Goal: Information Seeking & Learning: Learn about a topic

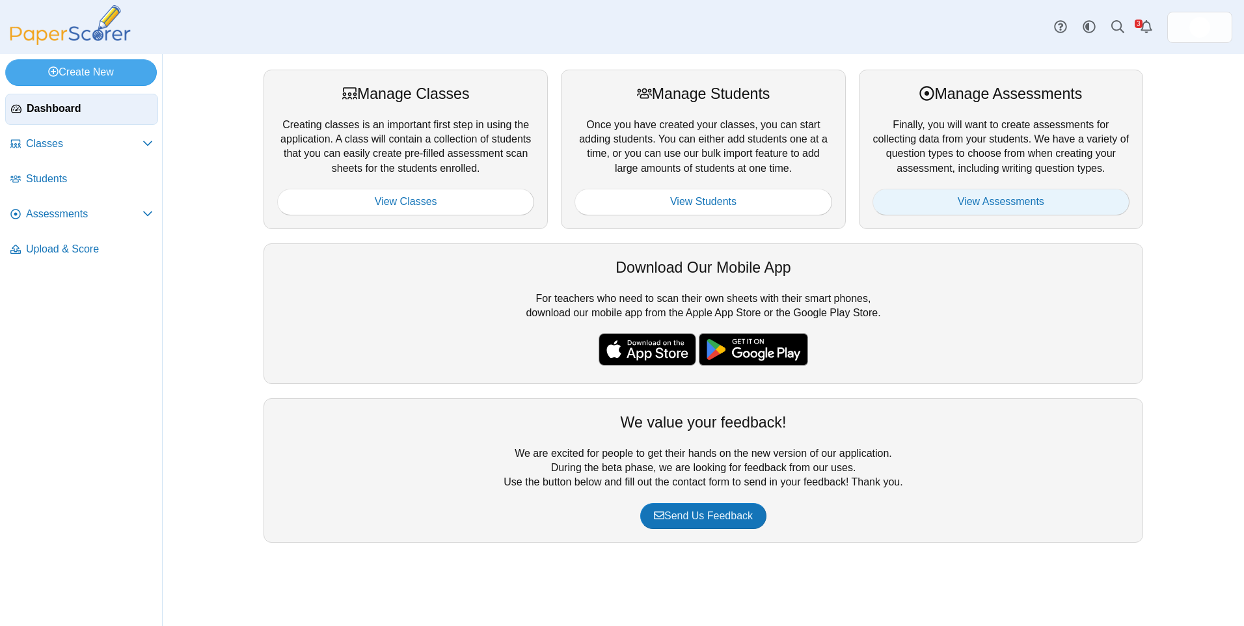
click at [1005, 209] on link "View Assessments" at bounding box center [1000, 202] width 257 height 26
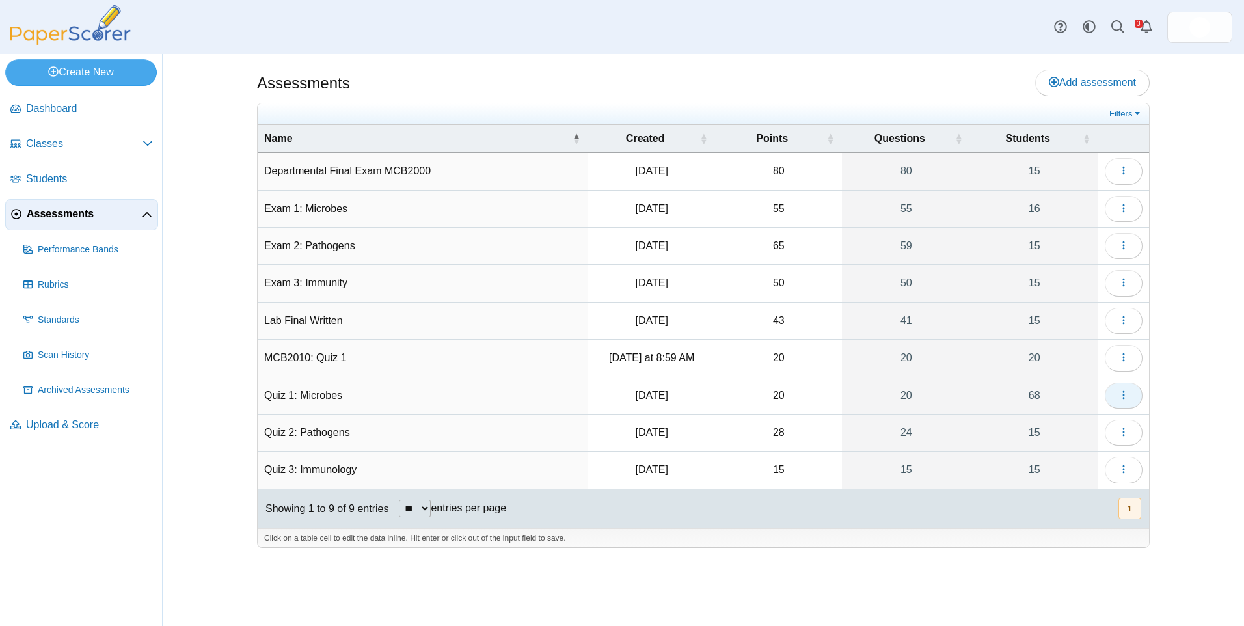
click at [1136, 387] on button "button" at bounding box center [1124, 395] width 38 height 26
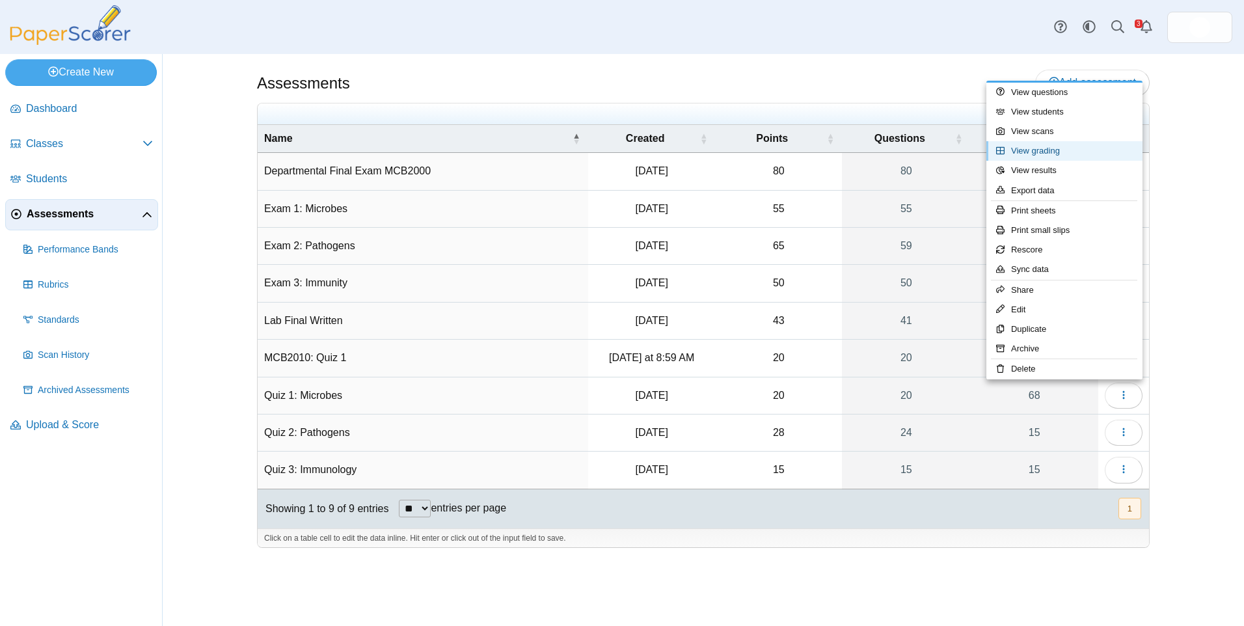
click at [1032, 147] on link "View grading" at bounding box center [1064, 151] width 156 height 20
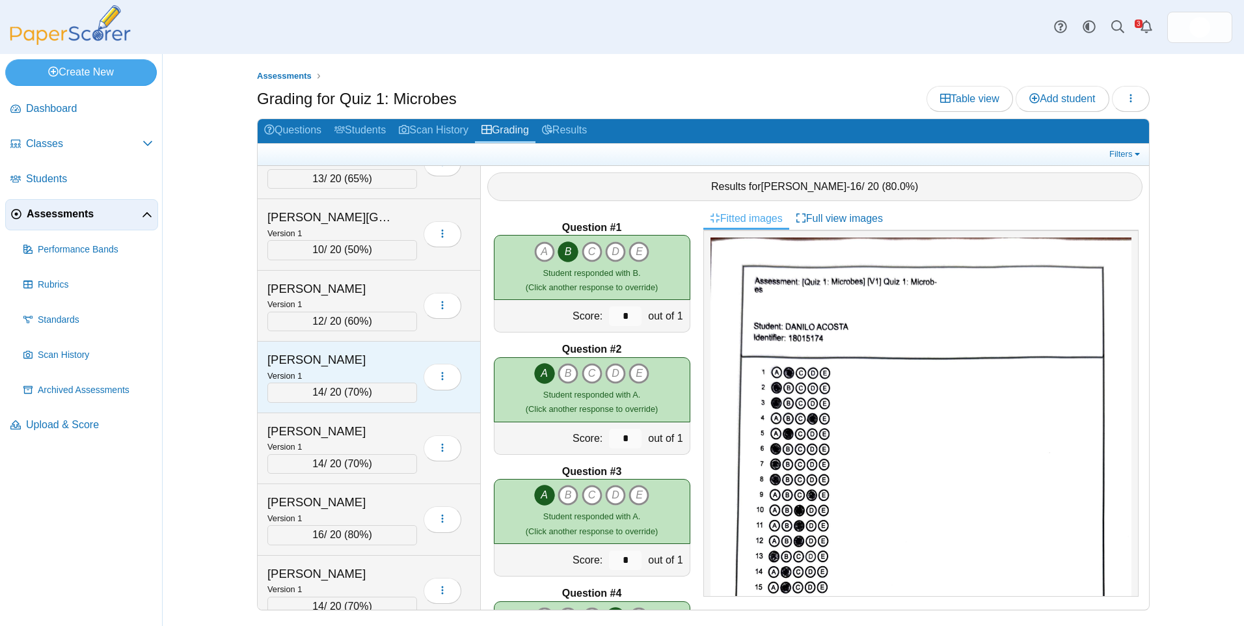
scroll to position [1171, 0]
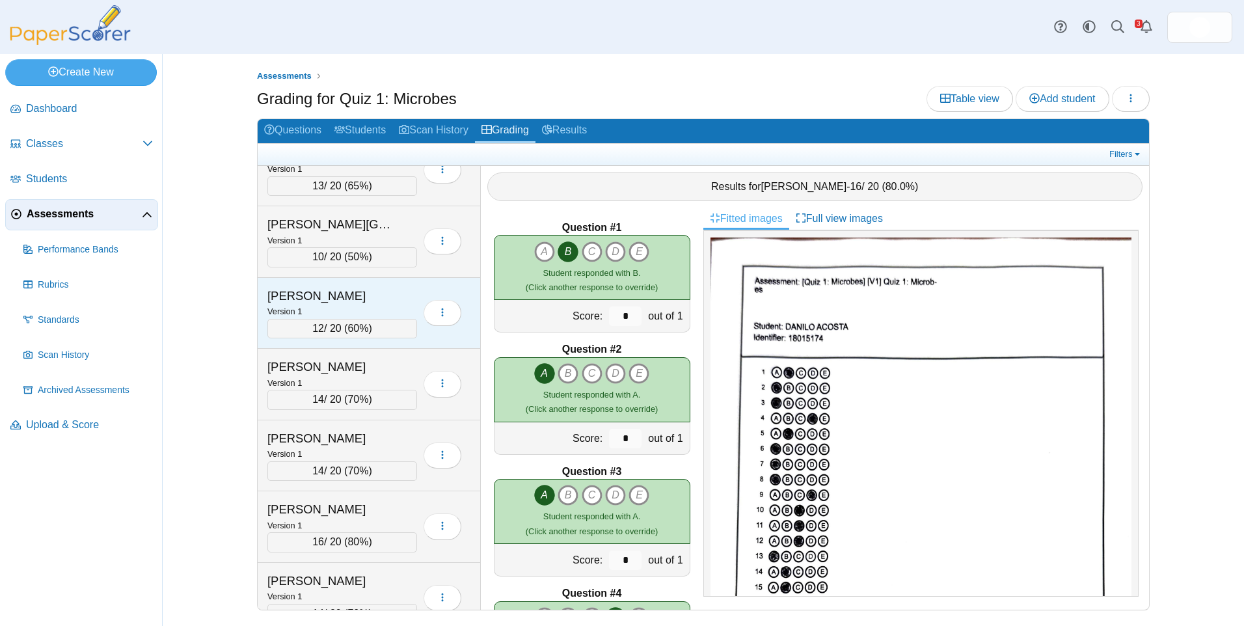
click at [338, 305] on div "Version 1" at bounding box center [342, 311] width 150 height 14
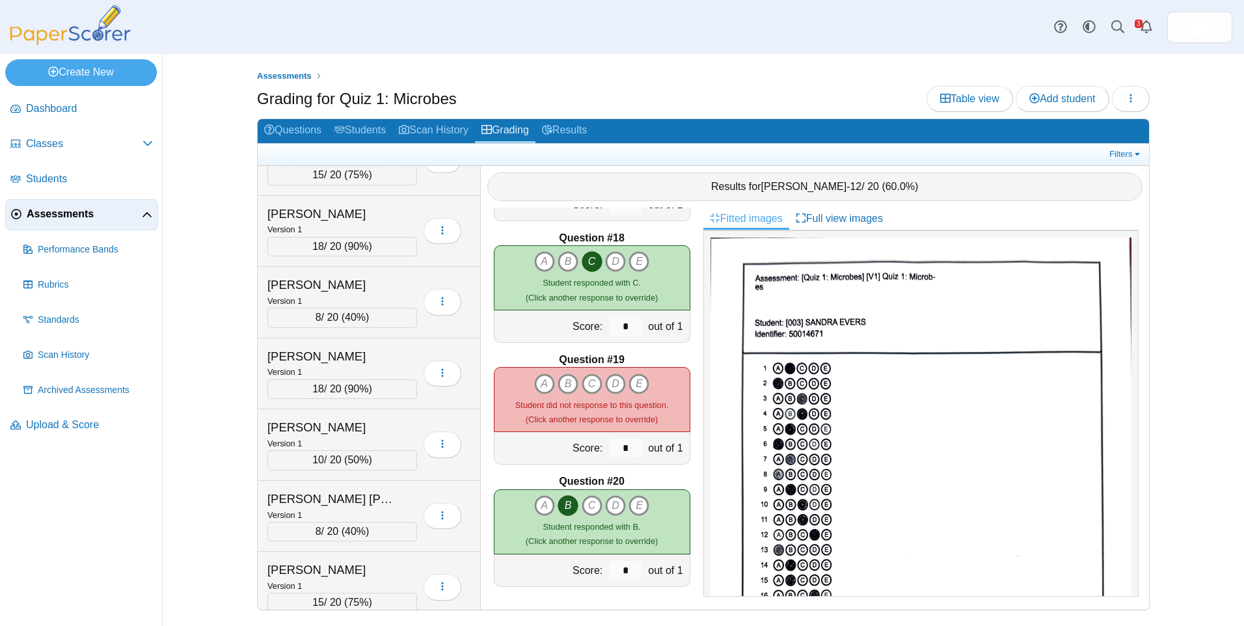
scroll to position [585, 0]
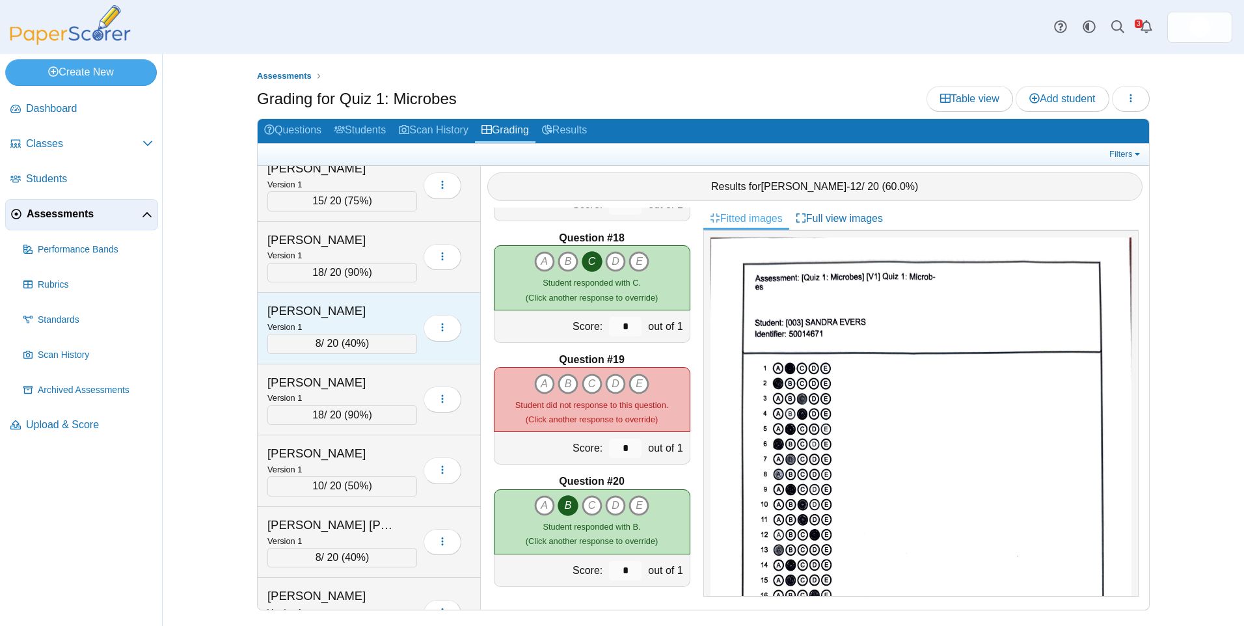
click at [356, 321] on div "Version 1" at bounding box center [342, 326] width 150 height 14
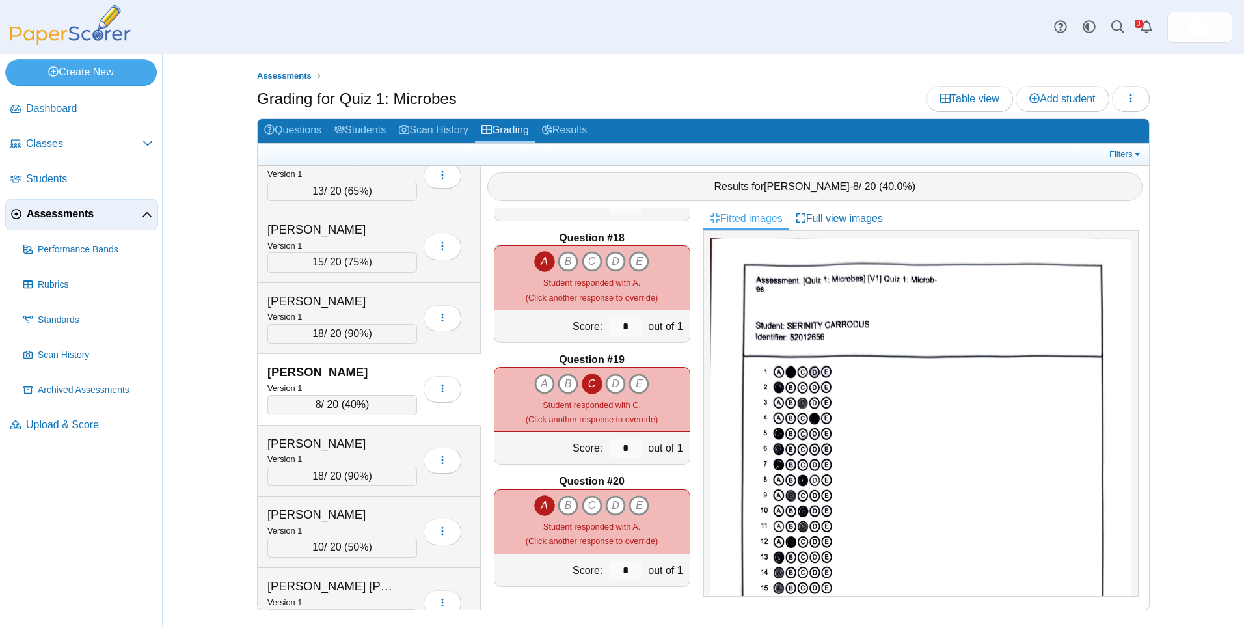
scroll to position [455, 0]
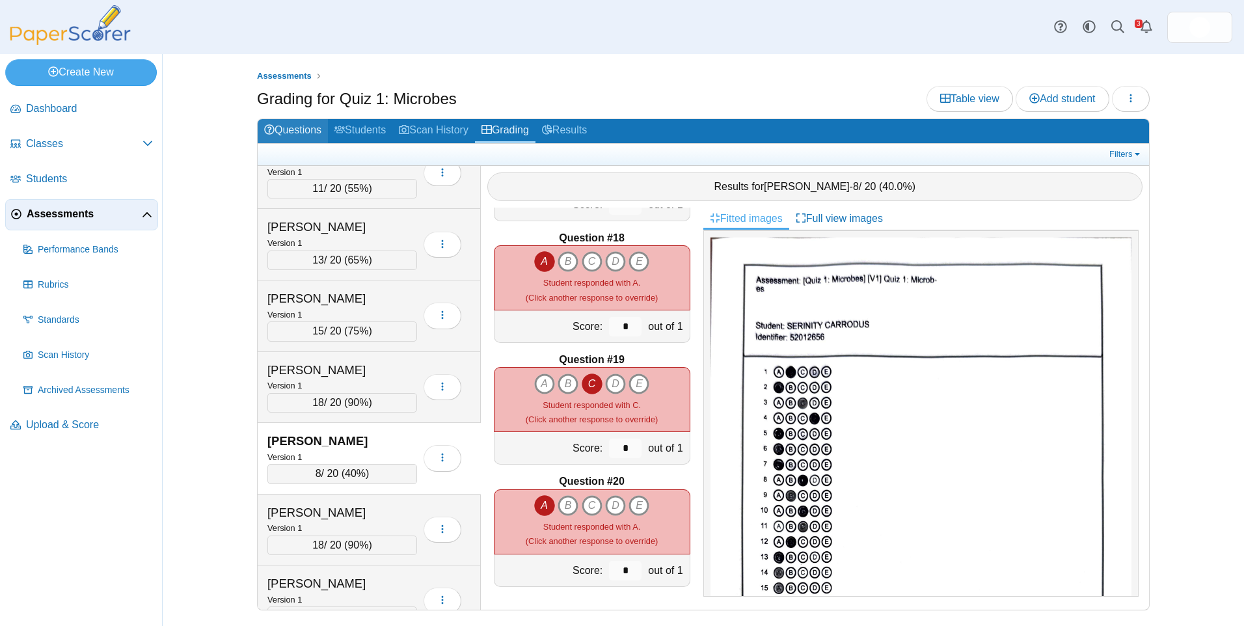
click at [303, 131] on link "Questions" at bounding box center [293, 131] width 70 height 24
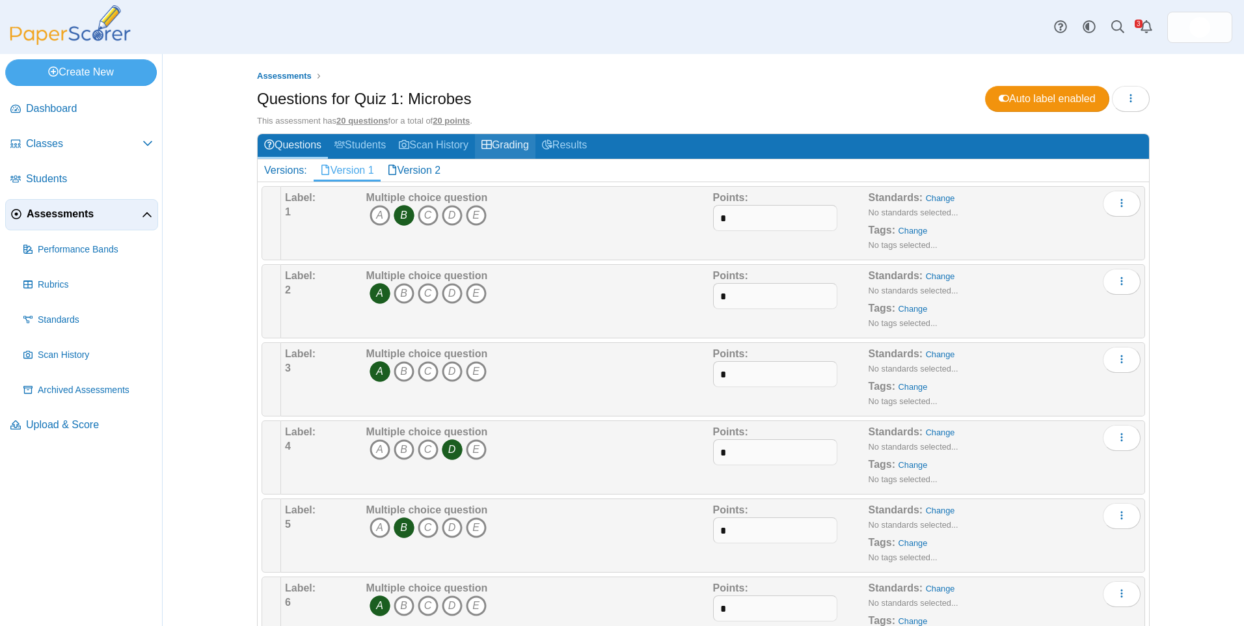
click at [495, 142] on link "Grading" at bounding box center [505, 146] width 60 height 24
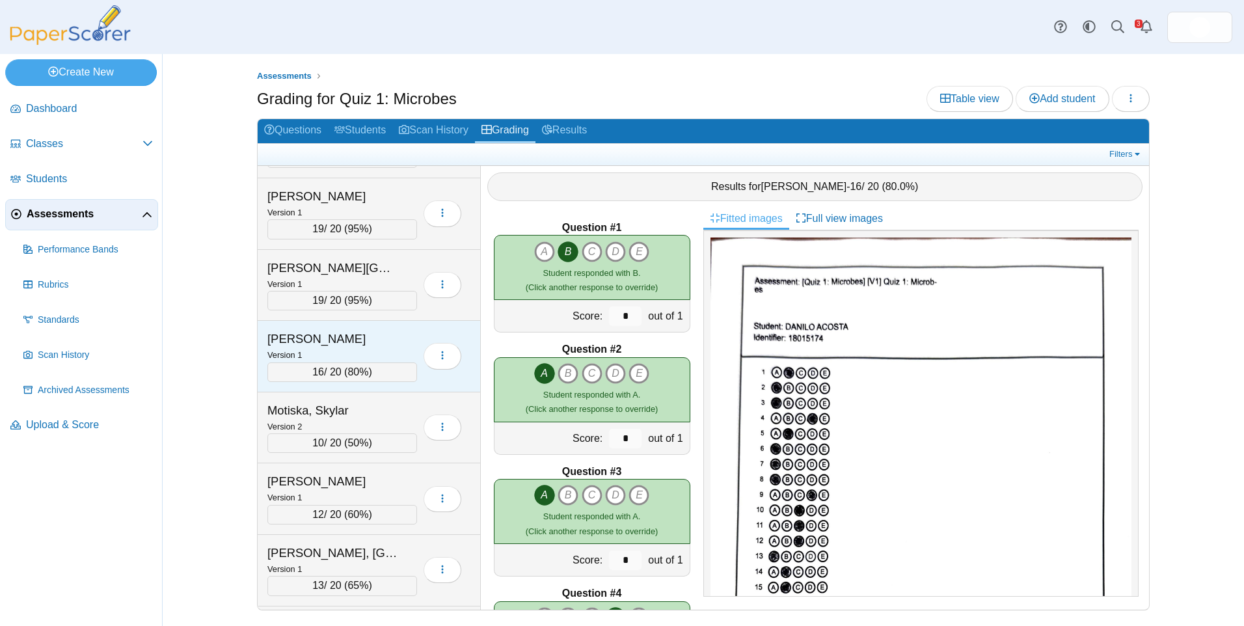
scroll to position [2407, 0]
click at [371, 356] on div "Version 1" at bounding box center [342, 358] width 150 height 14
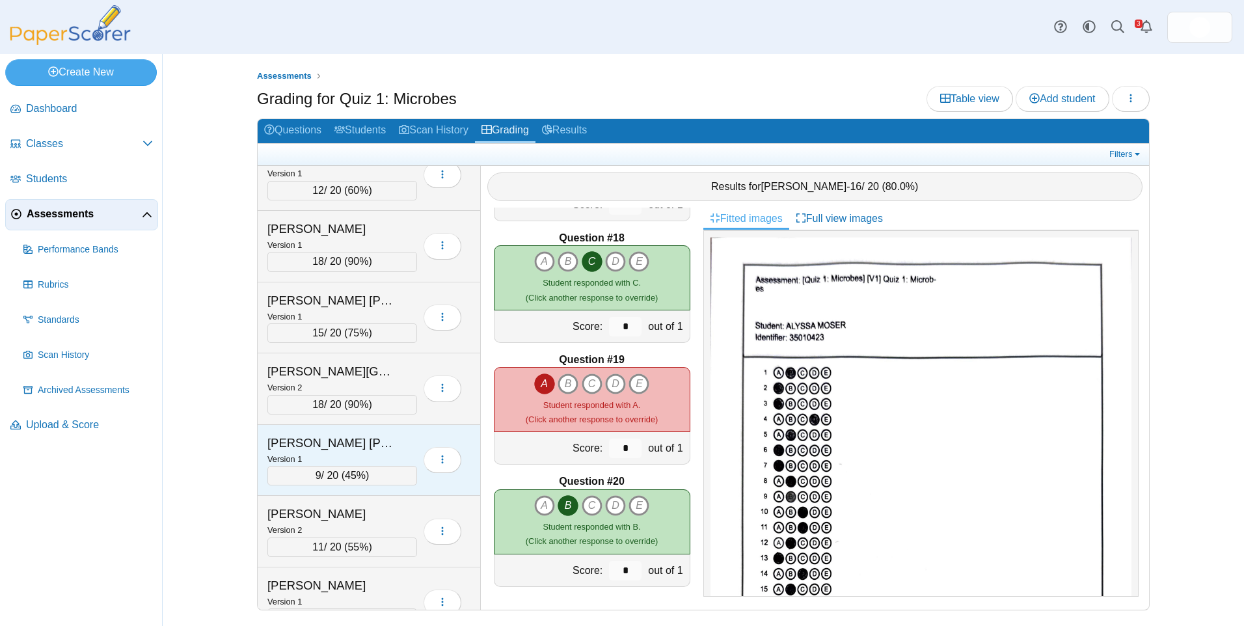
scroll to position [3187, 0]
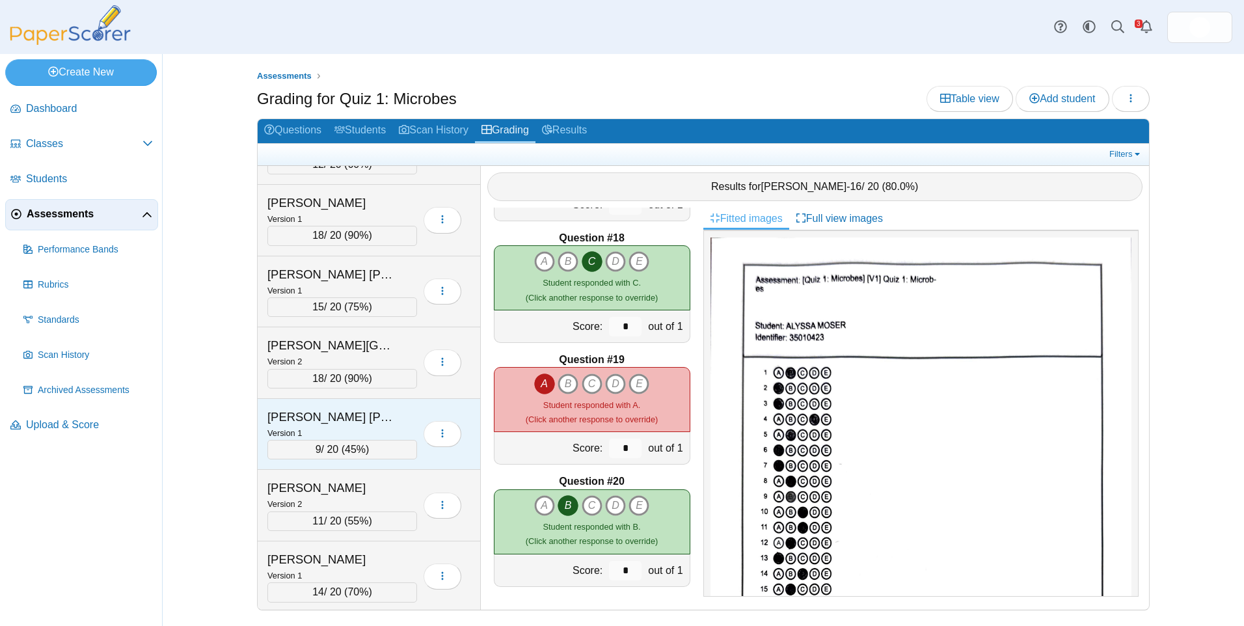
click at [360, 423] on div "[PERSON_NAME] [PERSON_NAME]" at bounding box center [332, 417] width 130 height 17
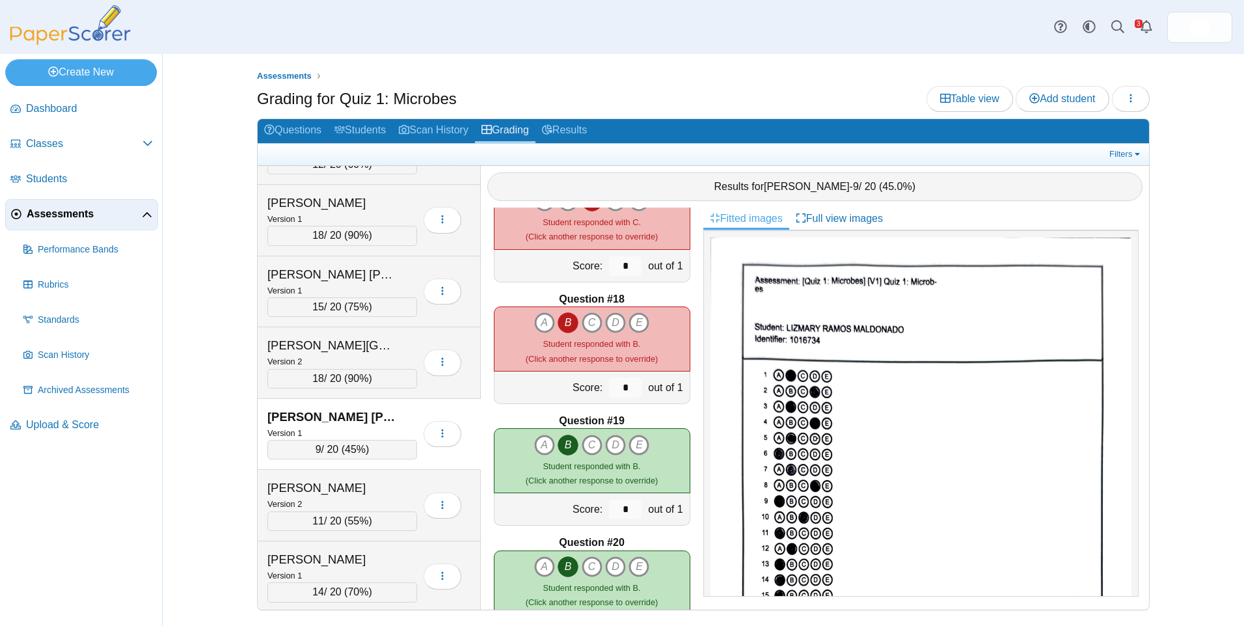
scroll to position [2062, 0]
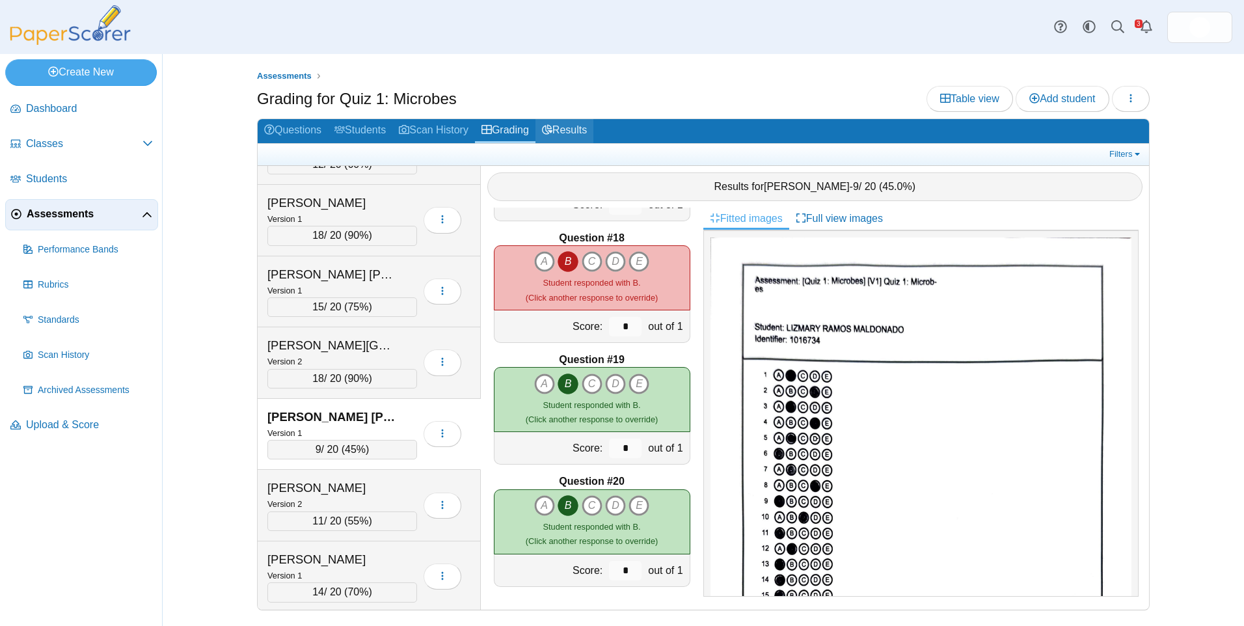
click at [569, 135] on link "Results" at bounding box center [564, 131] width 58 height 24
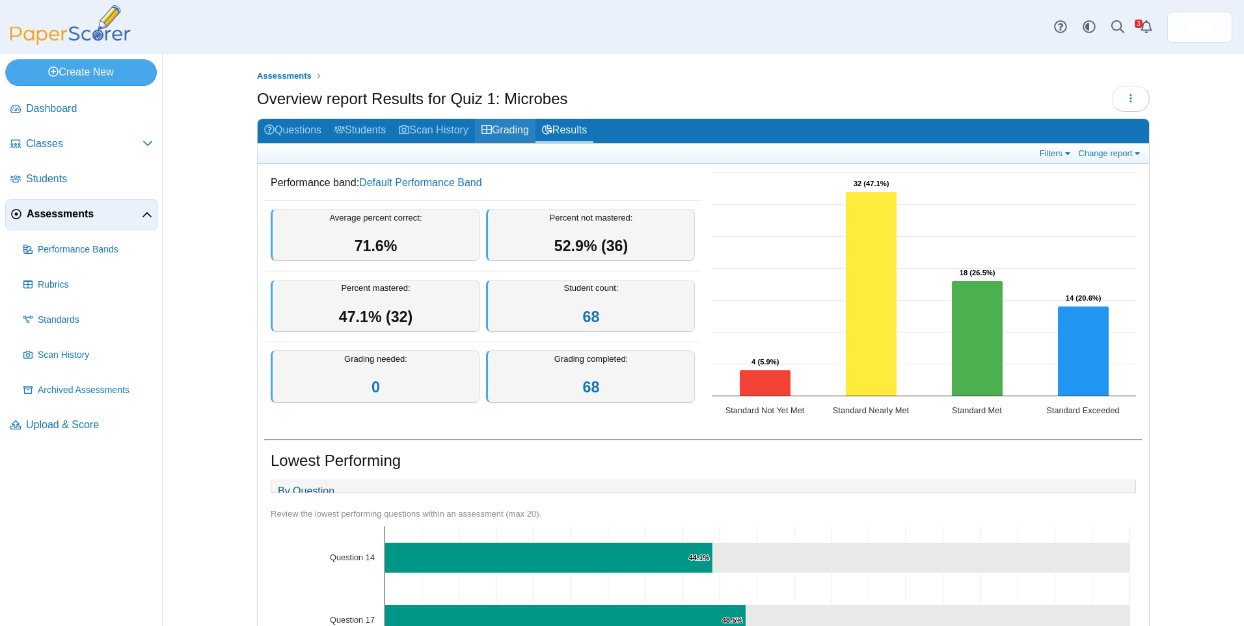
click at [518, 127] on link "Grading" at bounding box center [505, 131] width 60 height 24
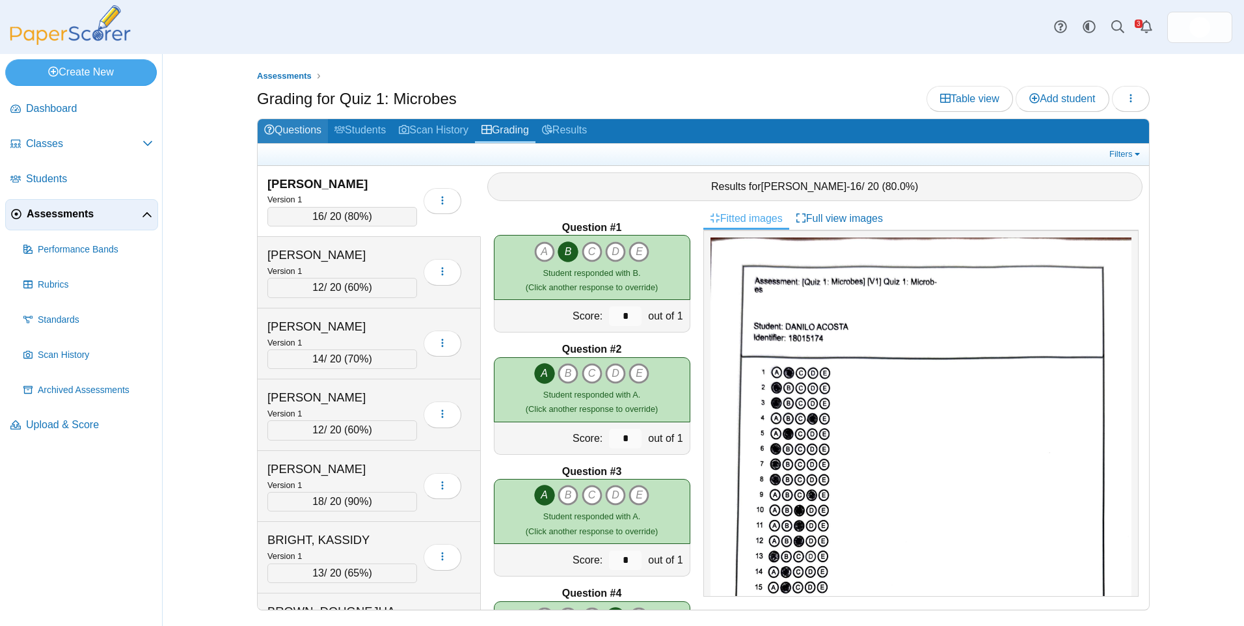
click at [301, 137] on link "Questions" at bounding box center [293, 131] width 70 height 24
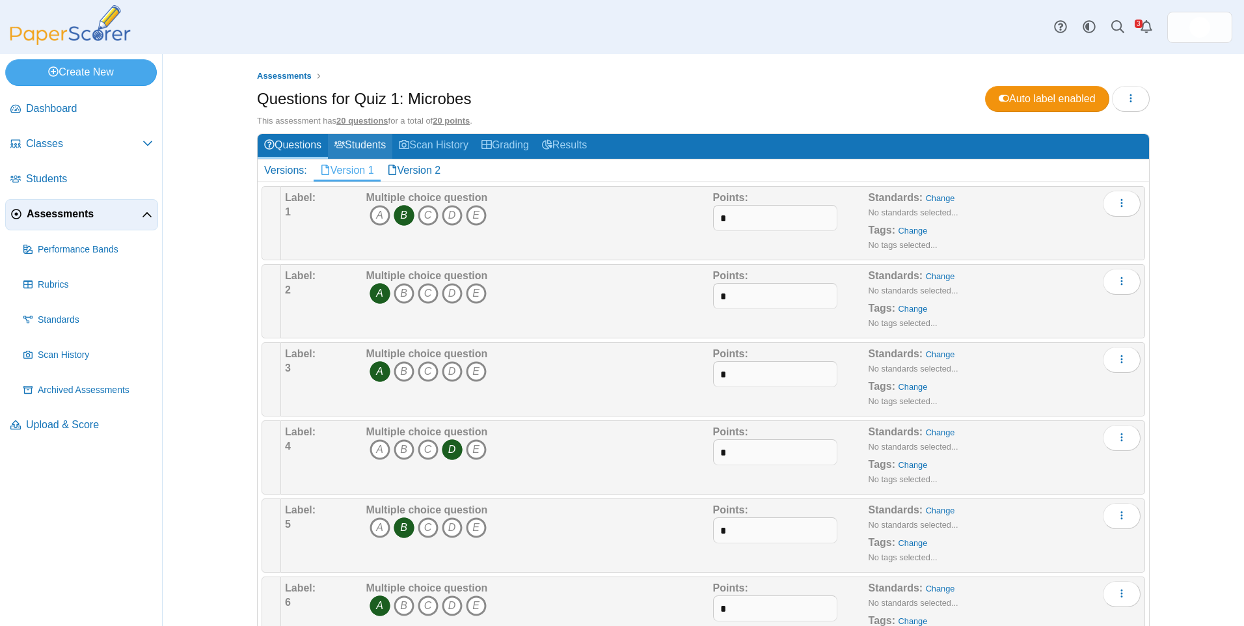
click at [373, 139] on link "Students" at bounding box center [360, 146] width 64 height 24
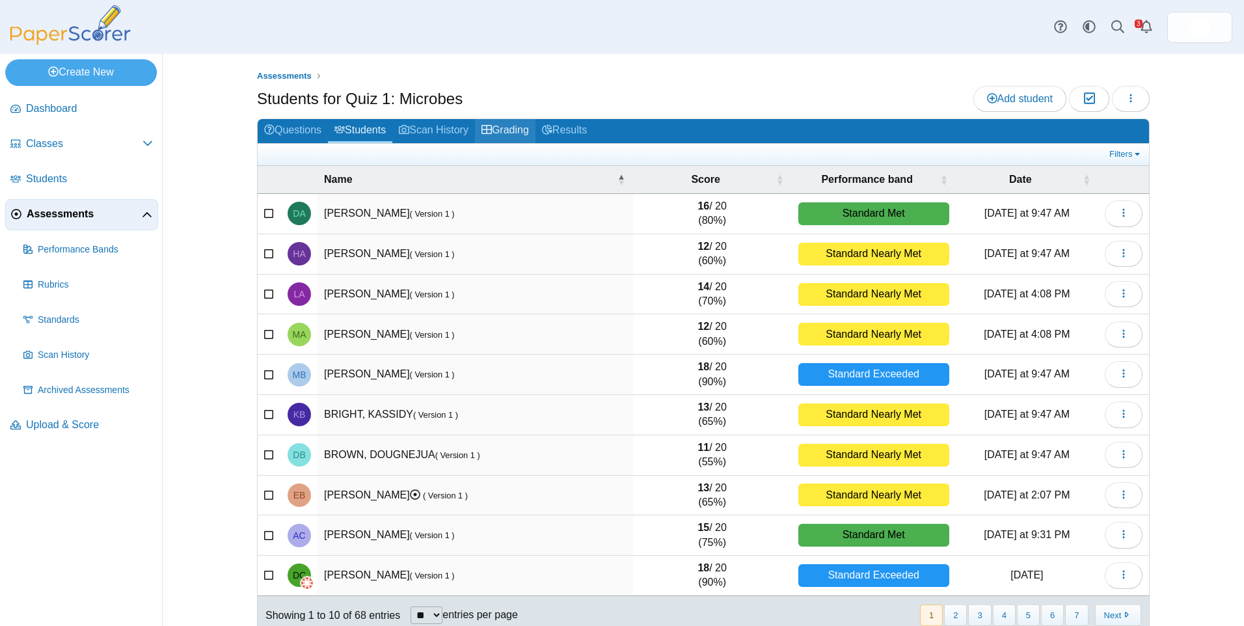
click at [516, 122] on link "Grading" at bounding box center [505, 131] width 60 height 24
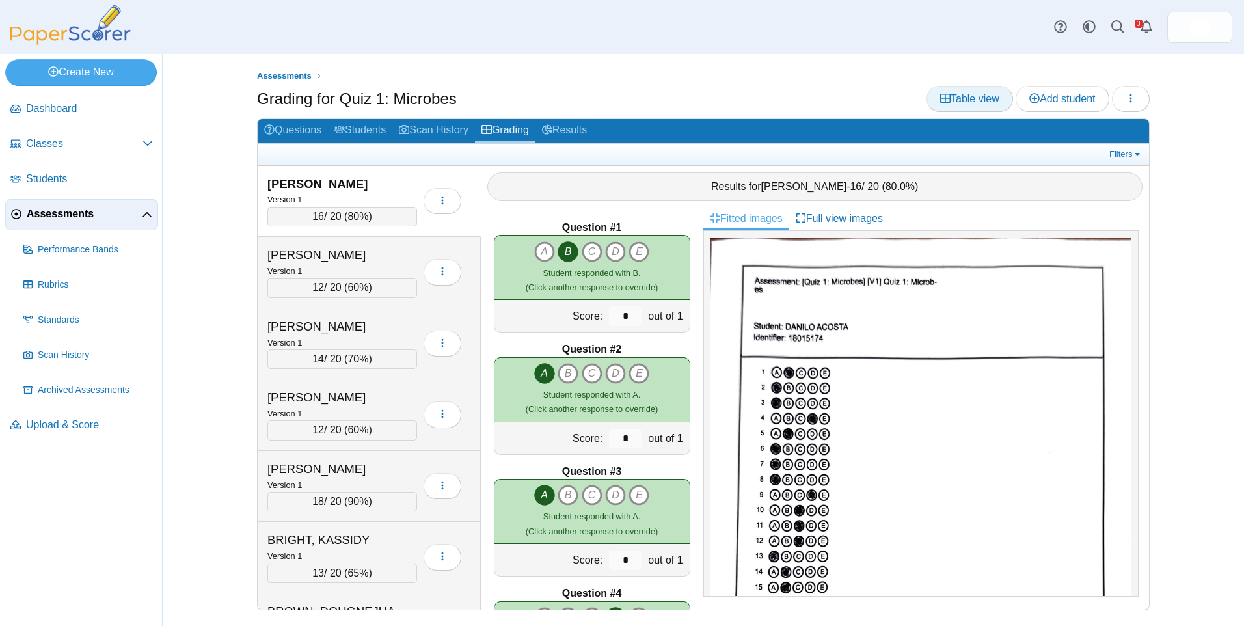
click at [987, 103] on span "Table view" at bounding box center [969, 98] width 59 height 11
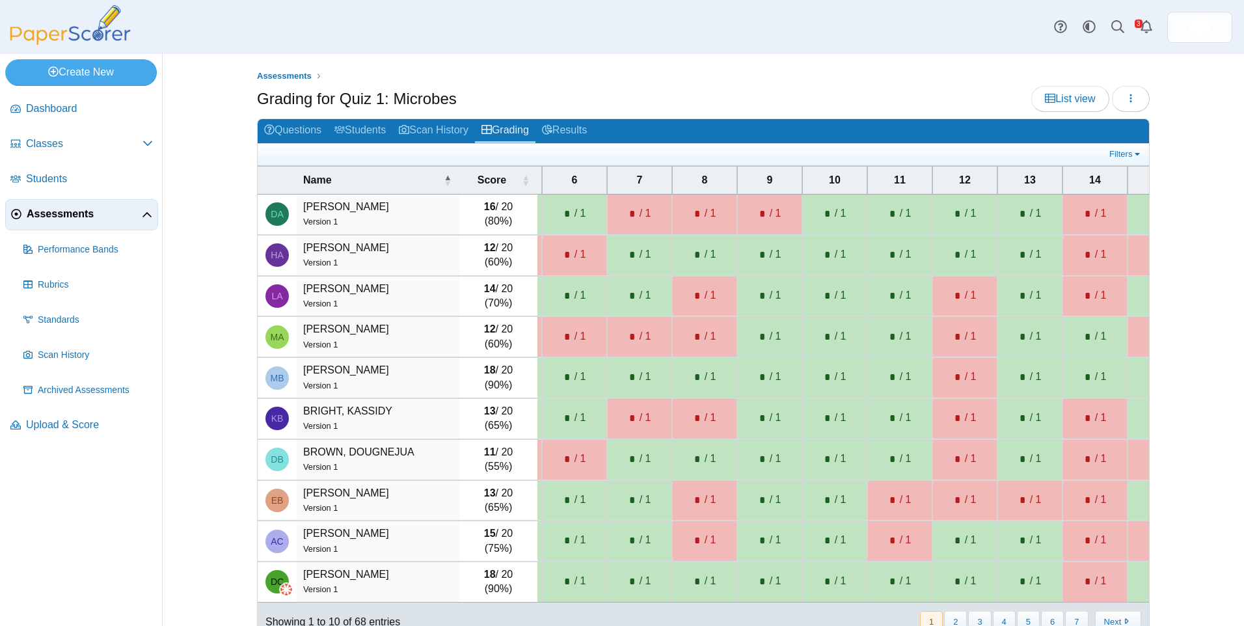
scroll to position [0, 322]
click at [967, 176] on div "12" at bounding box center [963, 180] width 51 height 14
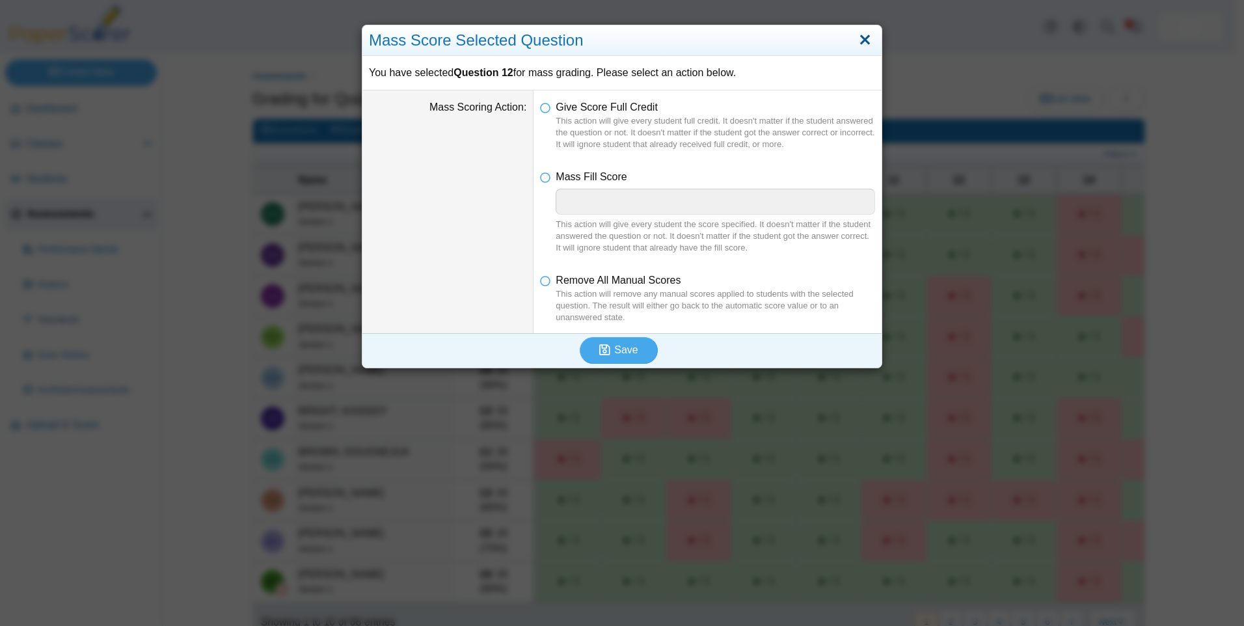
click at [865, 39] on link "Close" at bounding box center [865, 40] width 20 height 22
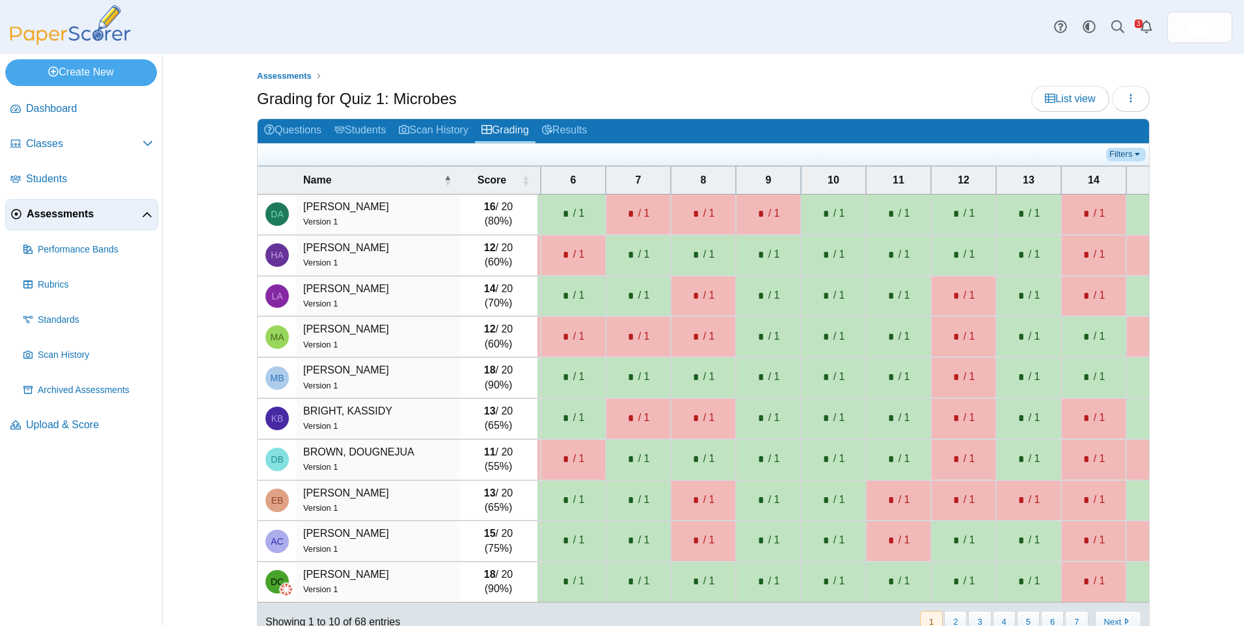
click at [1133, 152] on link "Filters" at bounding box center [1126, 154] width 40 height 13
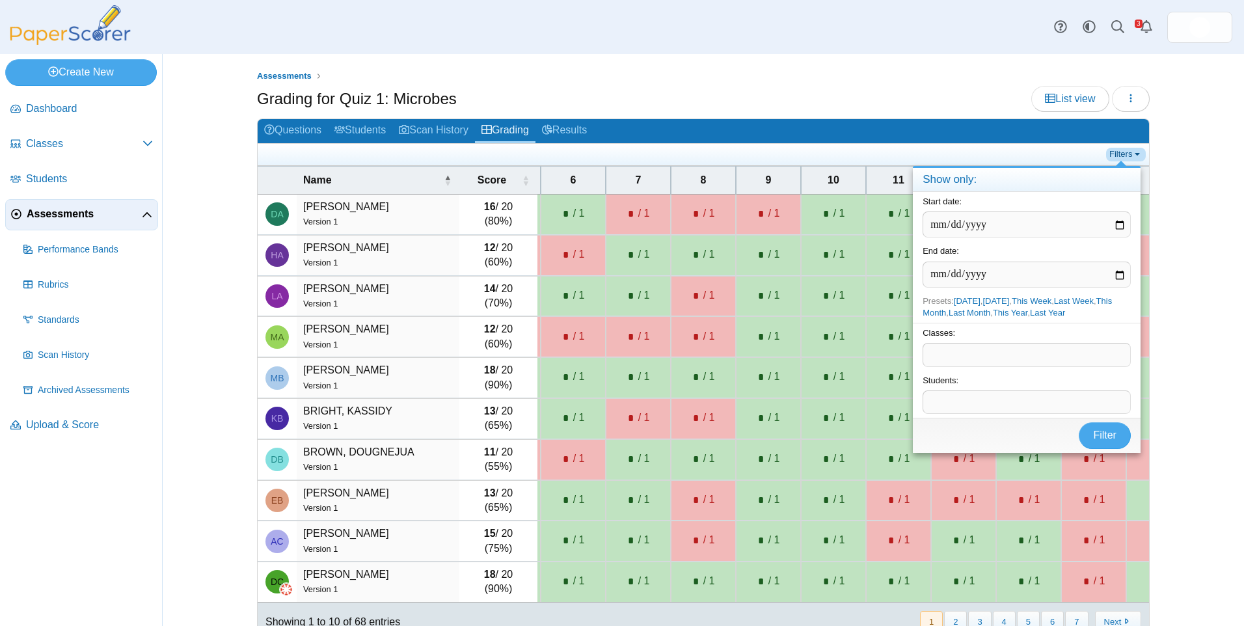
click at [1131, 152] on link "Filters" at bounding box center [1126, 154] width 40 height 13
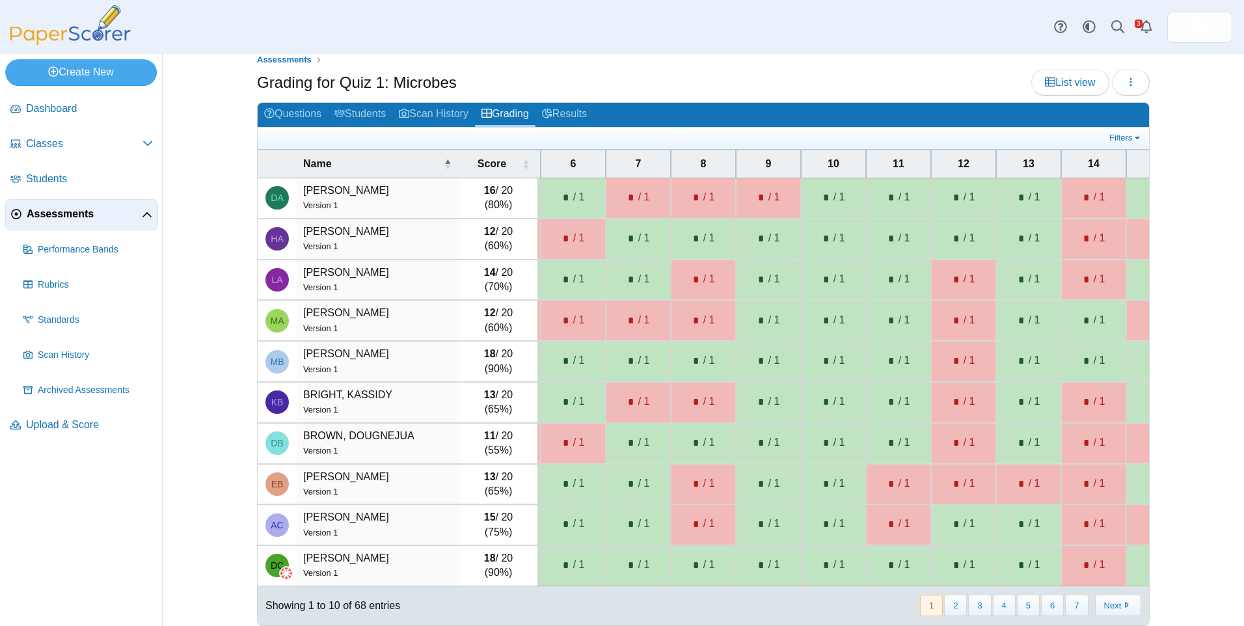
scroll to position [0, 0]
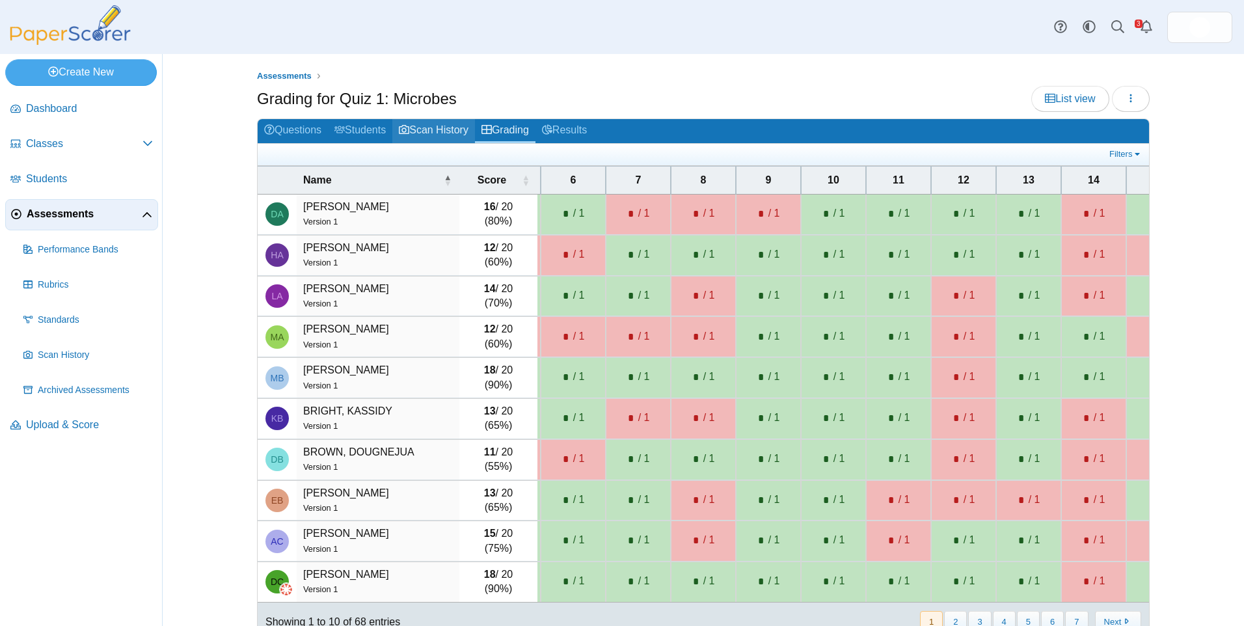
click at [449, 136] on link "Scan History" at bounding box center [433, 131] width 83 height 24
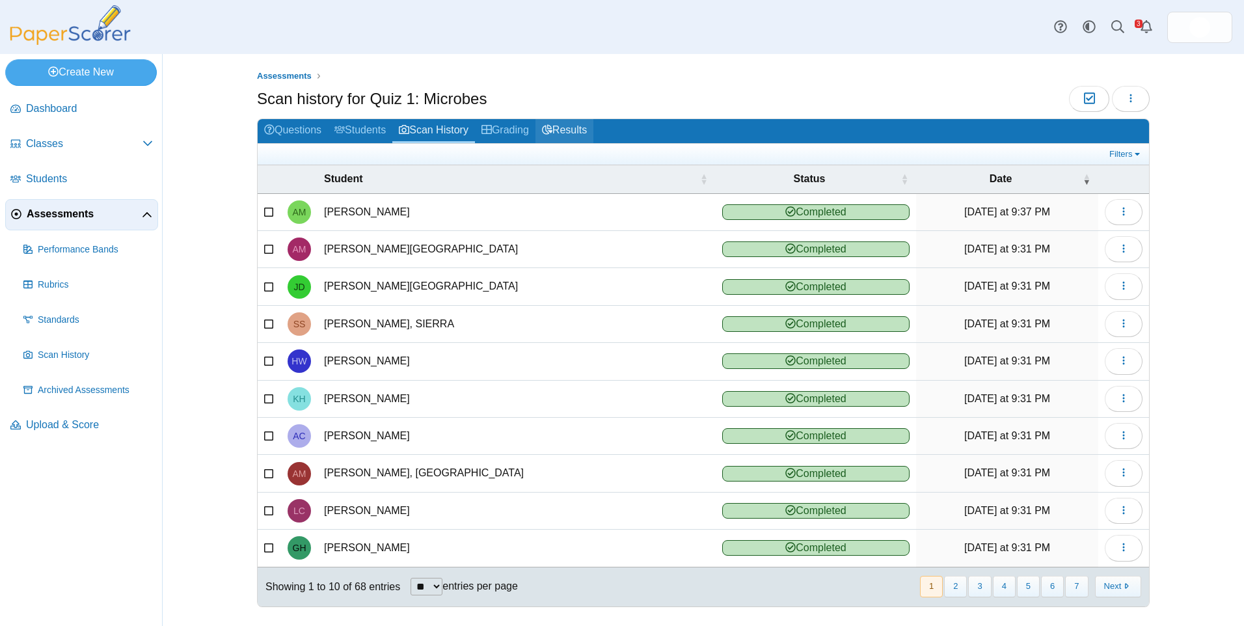
click at [559, 125] on link "Results" at bounding box center [564, 131] width 58 height 24
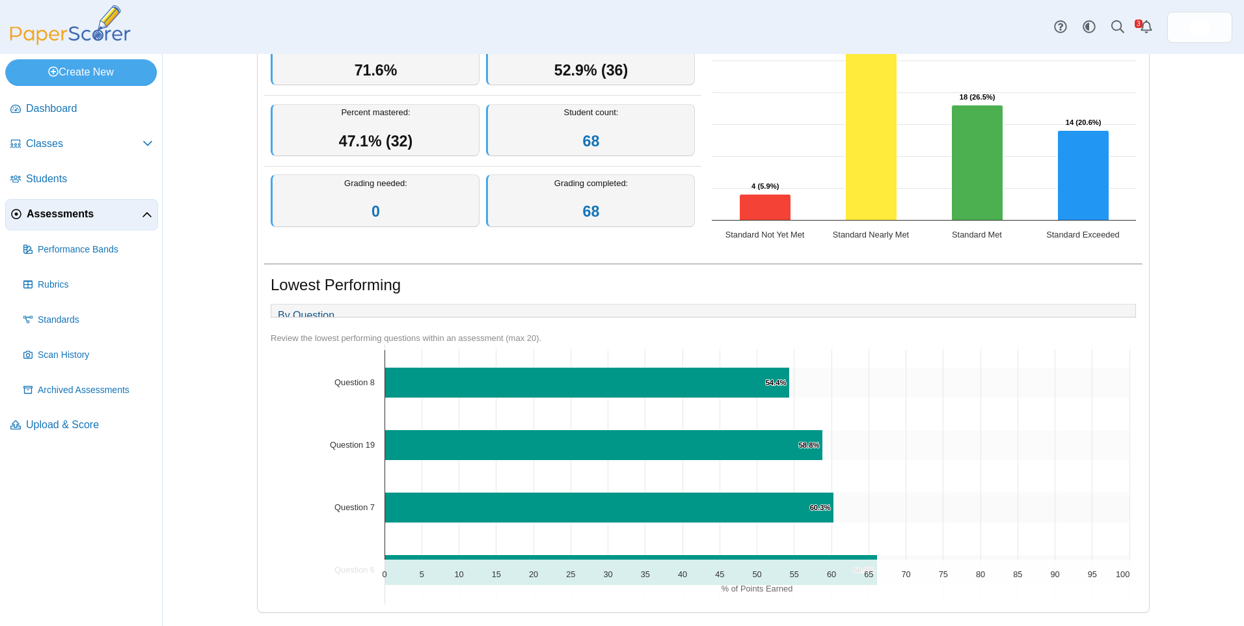
scroll to position [195, 0]
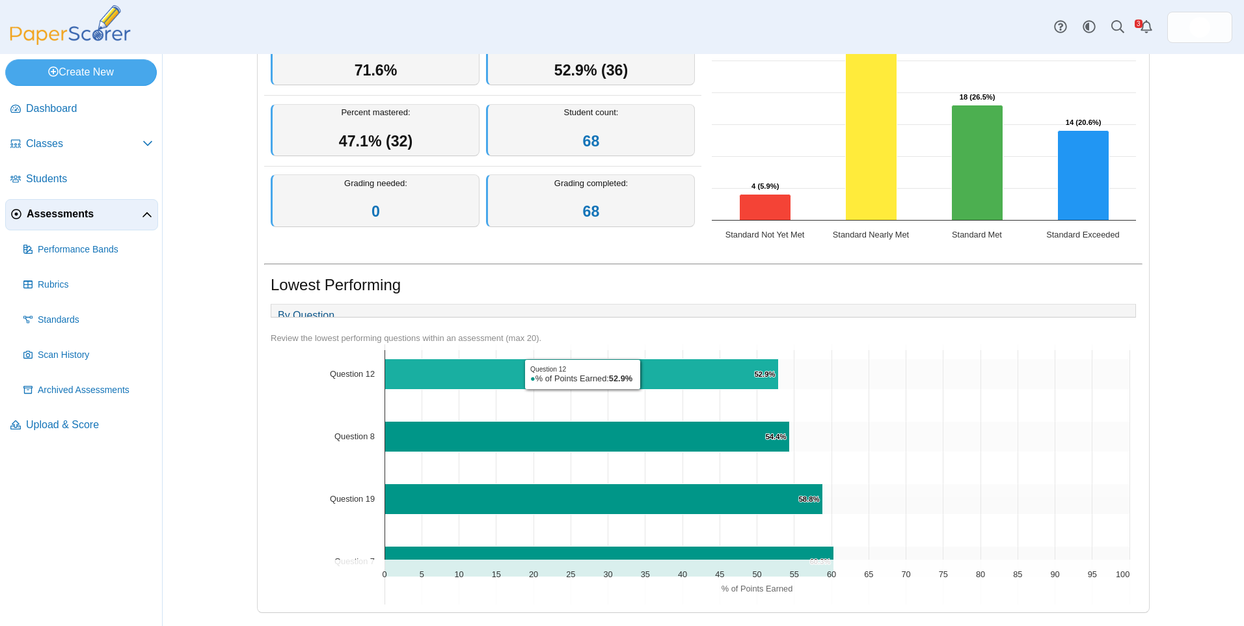
click at [639, 374] on icon "Question 12, 52.9%. % of Points Earned." at bounding box center [582, 373] width 394 height 31
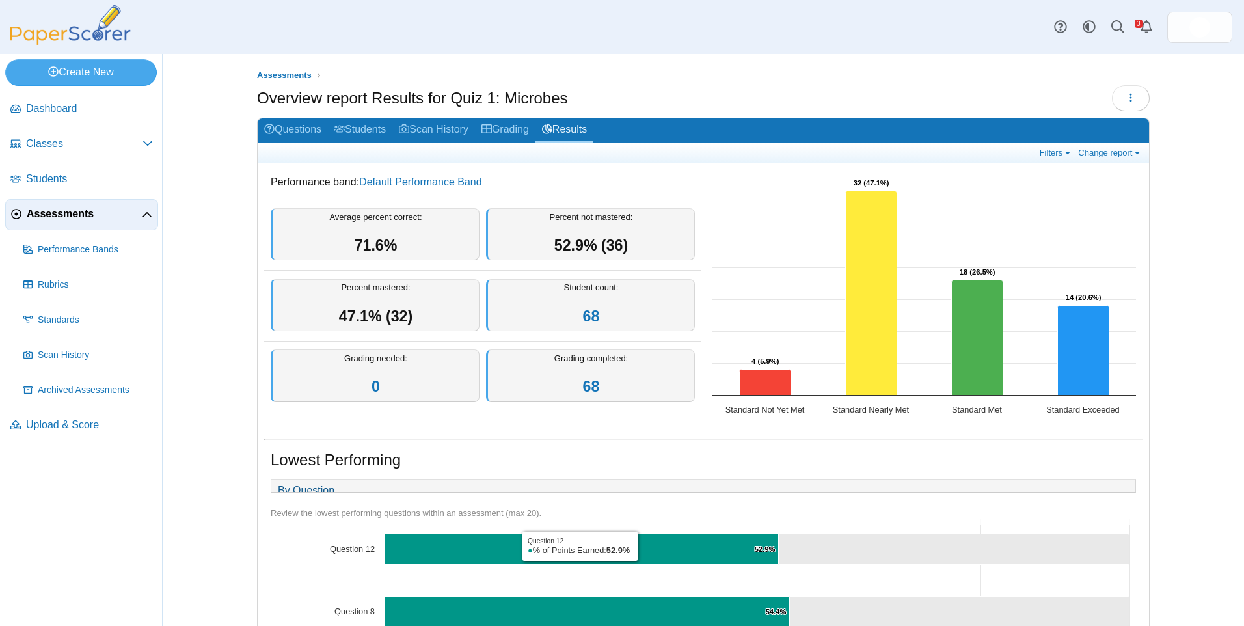
scroll to position [0, 0]
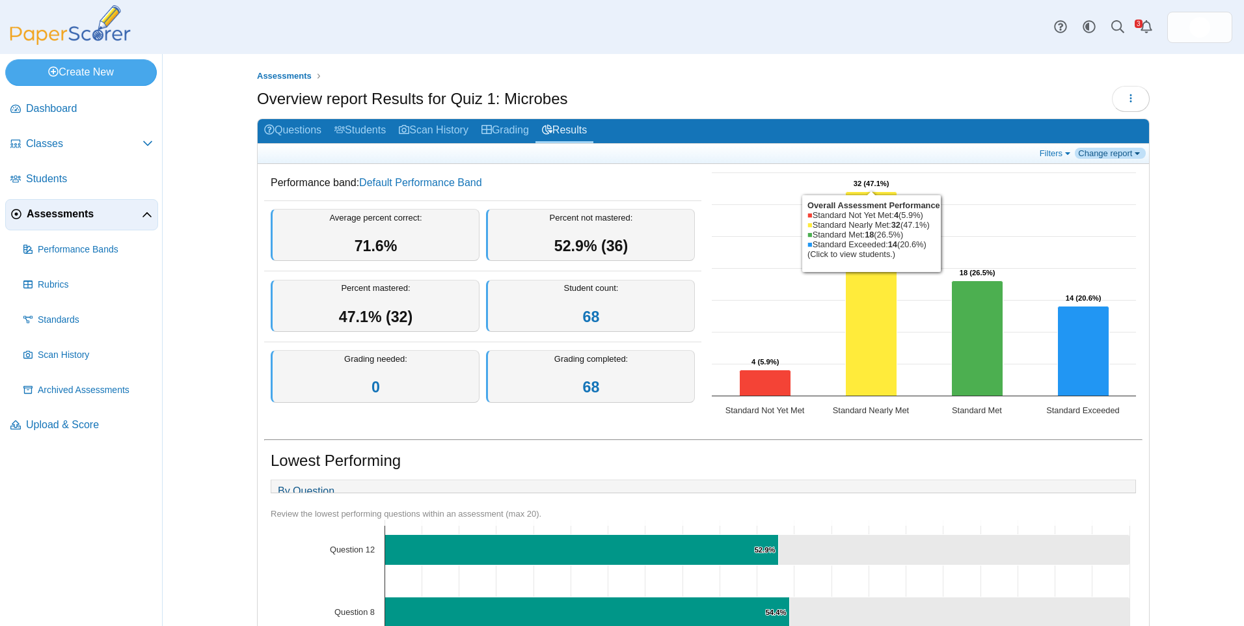
click at [1116, 157] on link "Change report" at bounding box center [1110, 153] width 71 height 11
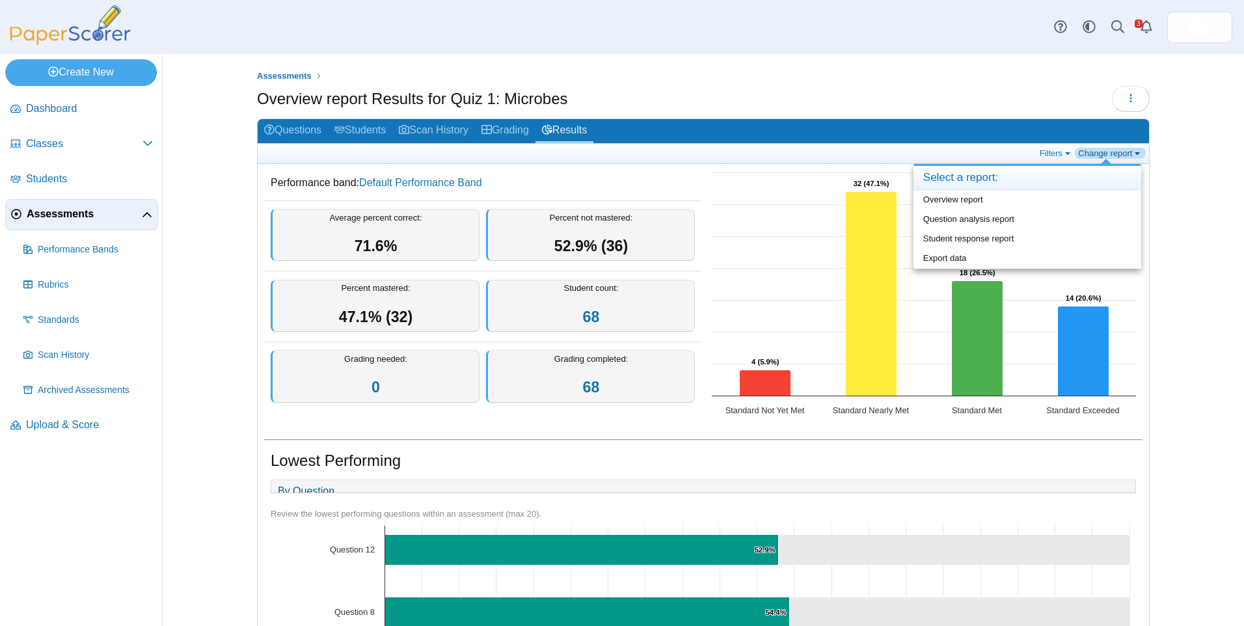
click at [1113, 154] on link "Change report" at bounding box center [1110, 153] width 71 height 11
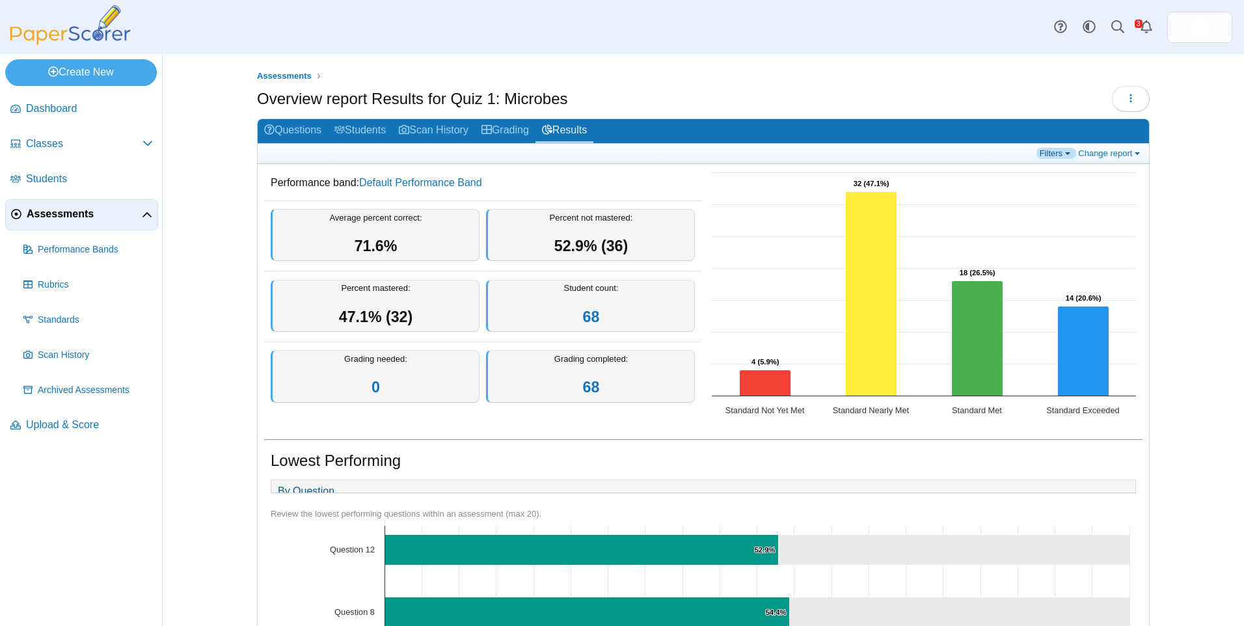
click at [1039, 154] on link "Filters" at bounding box center [1056, 153] width 40 height 11
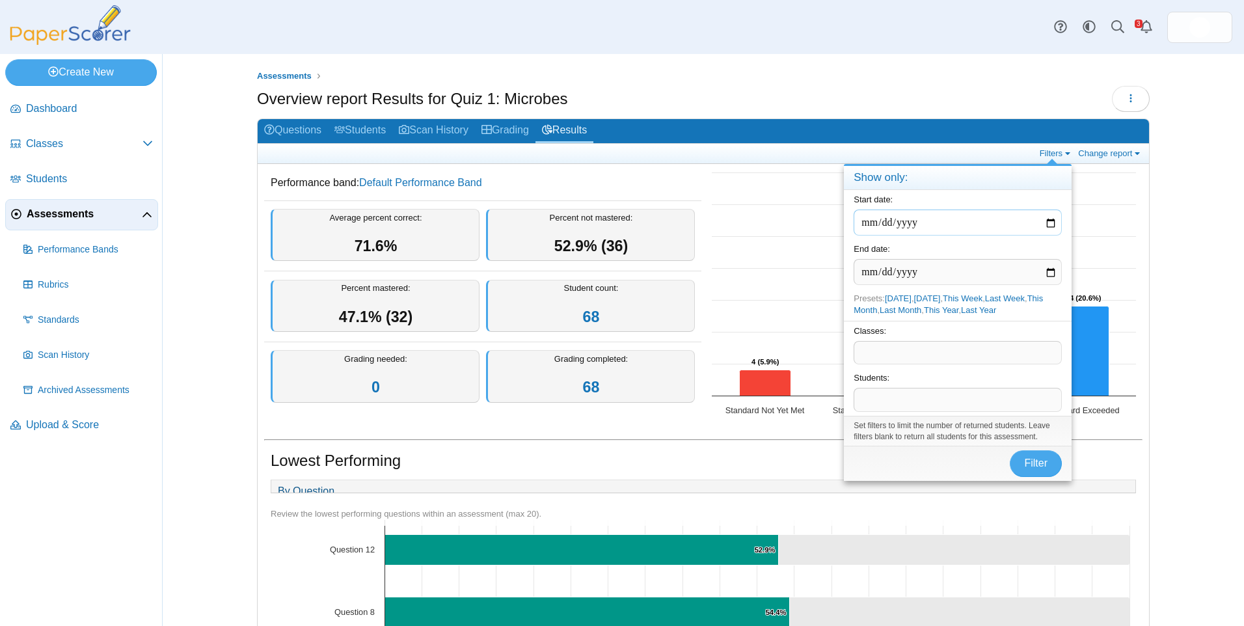
click at [1051, 225] on input "date" at bounding box center [957, 222] width 208 height 26
type input "**********"
click at [1050, 468] on button "Filter" at bounding box center [1036, 463] width 52 height 26
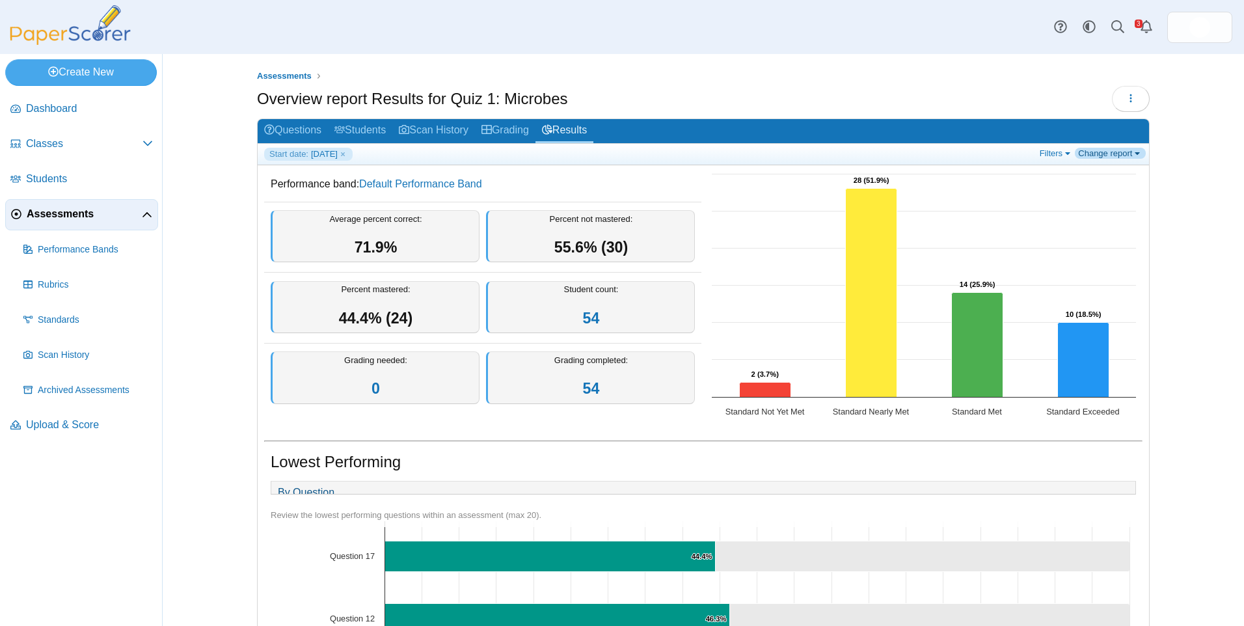
click at [1095, 155] on link "Change report" at bounding box center [1110, 153] width 71 height 11
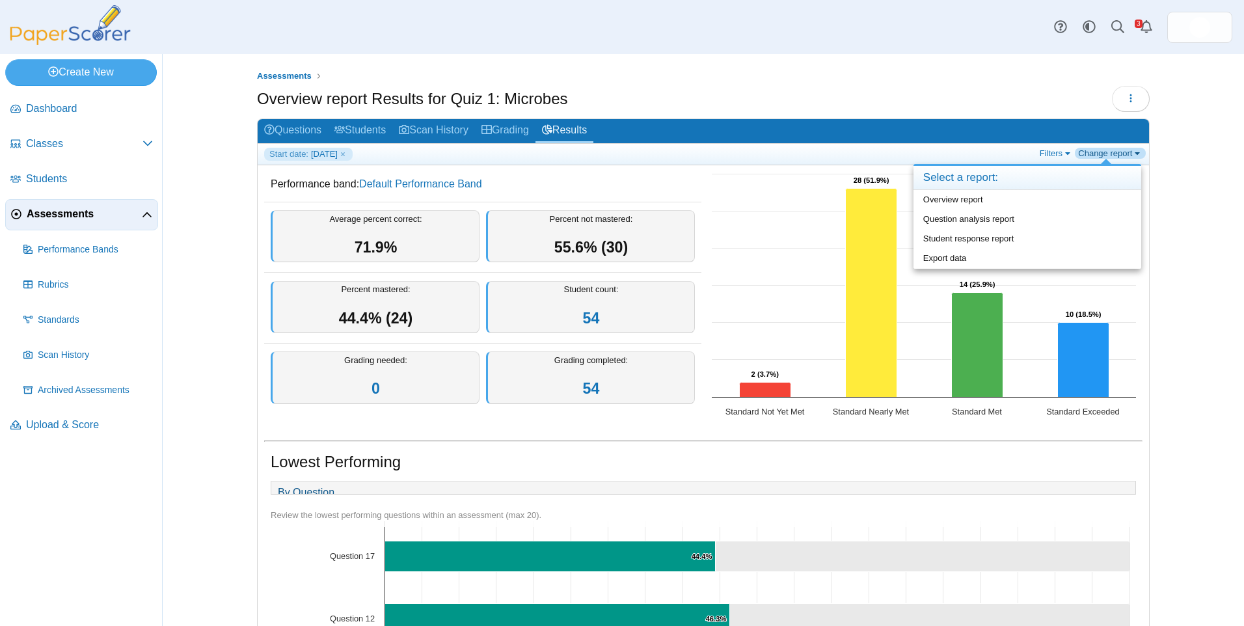
click at [1095, 155] on link "Change report" at bounding box center [1110, 153] width 71 height 11
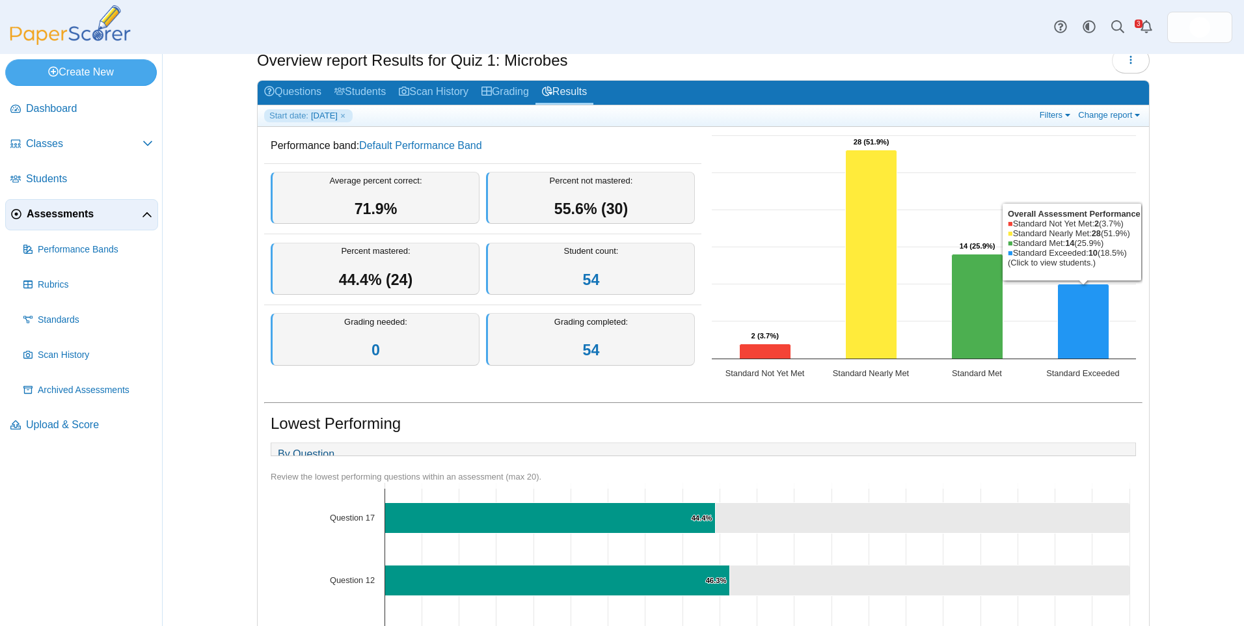
scroll to position [65, 0]
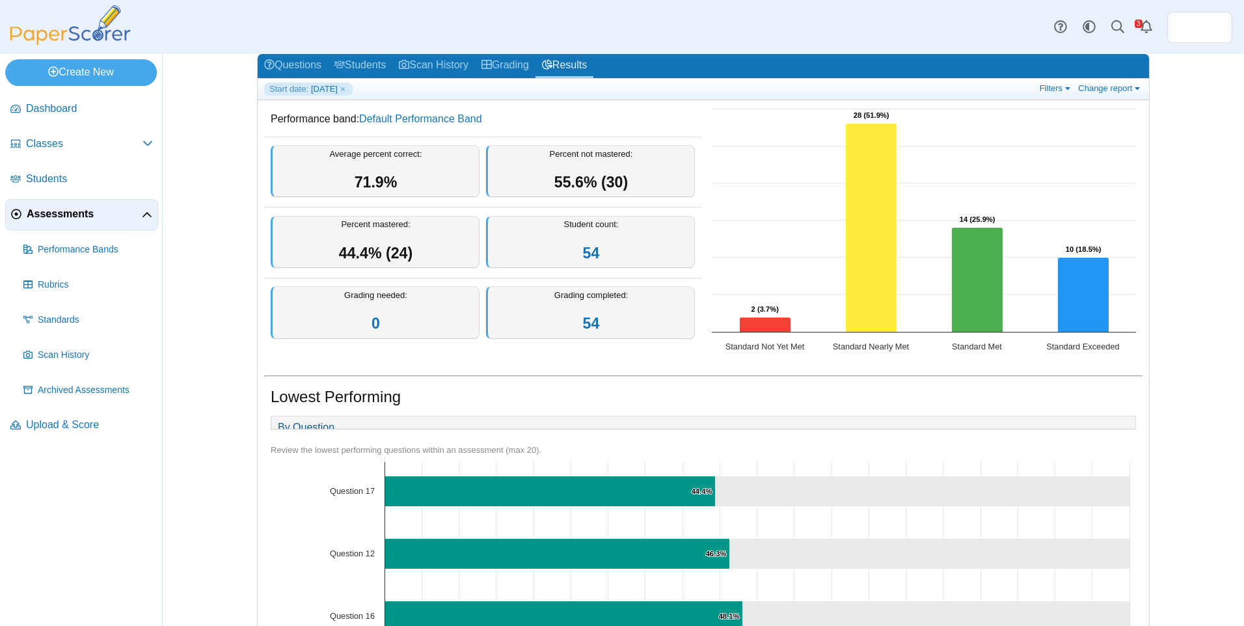
click at [963, 399] on div "Lowest Performing" at bounding box center [703, 398] width 865 height 25
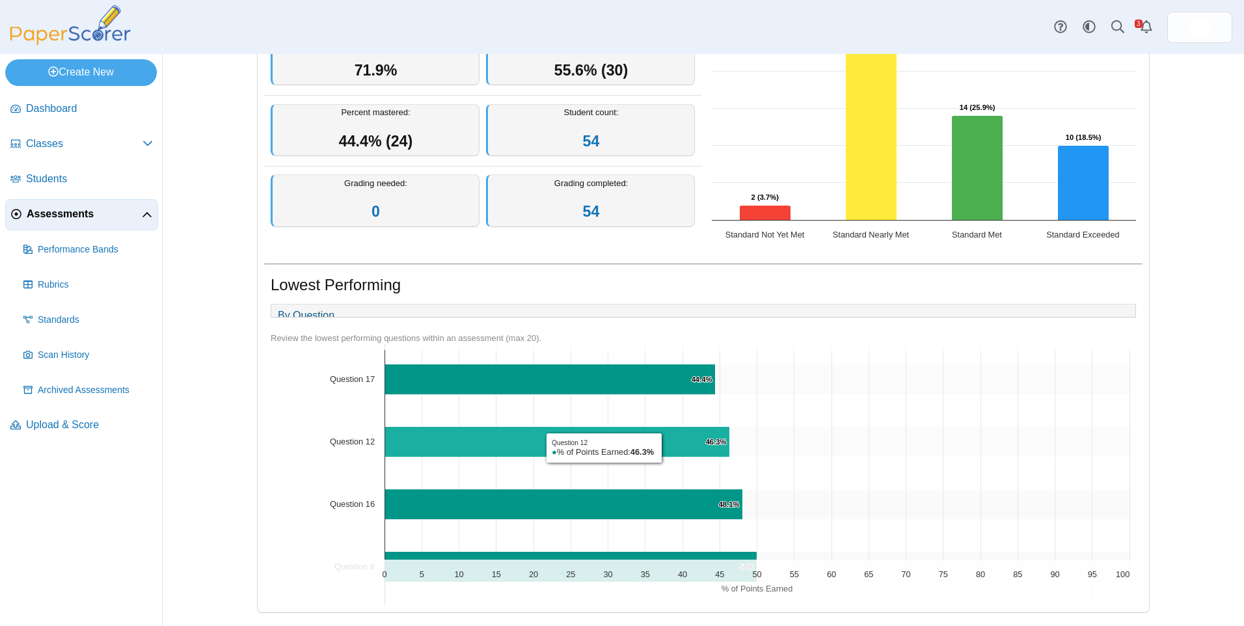
click at [660, 448] on icon "Question 12, 46.3%. % of Points Earned." at bounding box center [557, 441] width 345 height 31
click at [717, 444] on text "46.3% ​ 46.3%" at bounding box center [716, 442] width 21 height 8
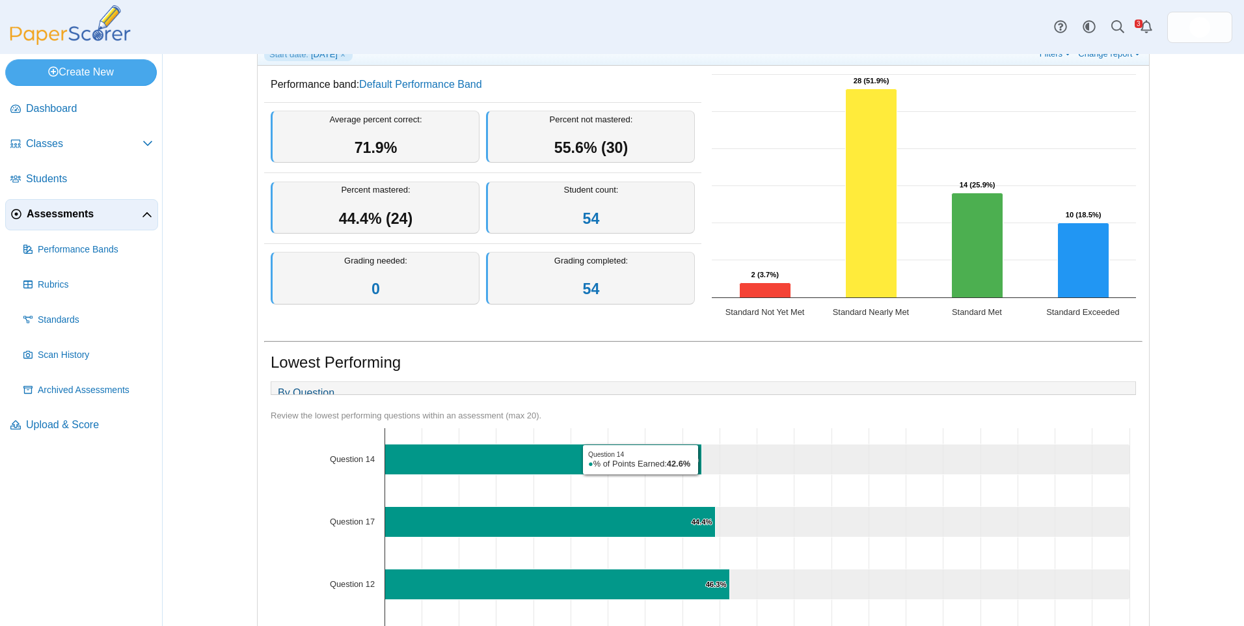
scroll to position [0, 0]
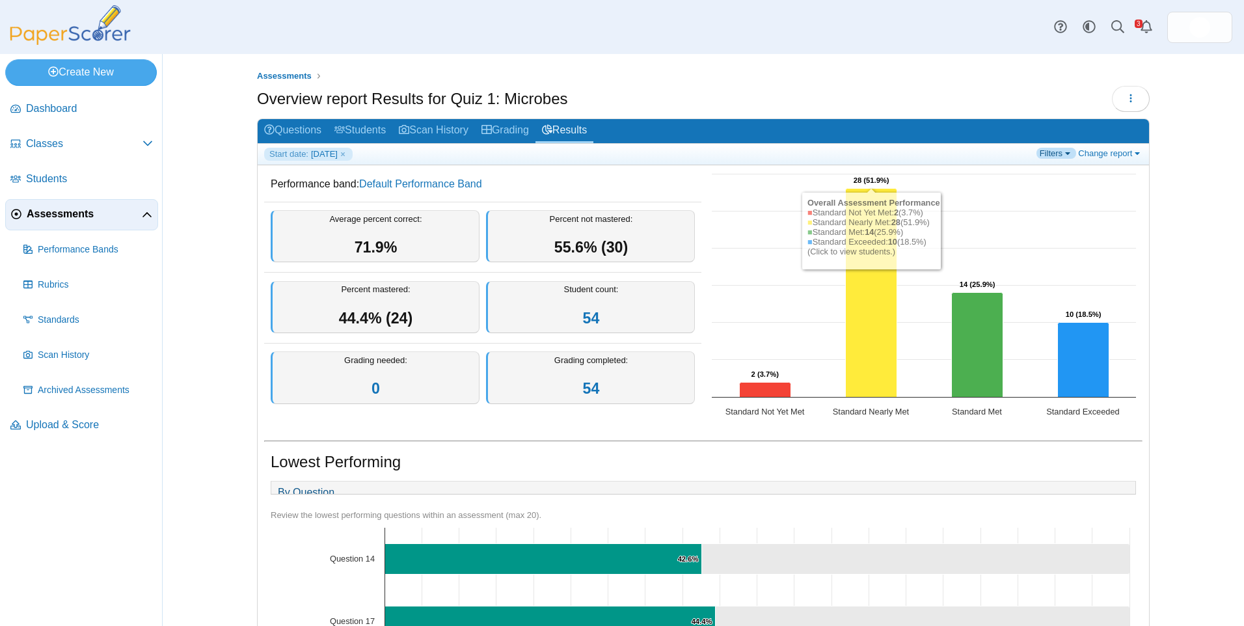
click at [1064, 154] on link "Filters" at bounding box center [1056, 153] width 40 height 11
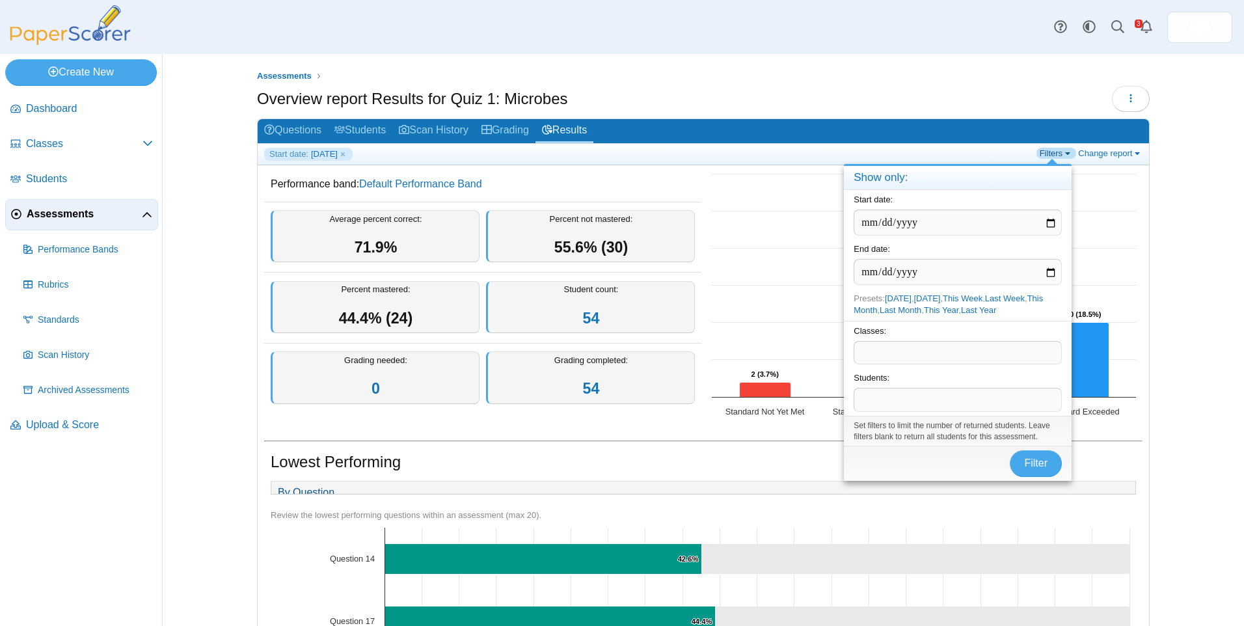
click at [1064, 154] on link "Filters" at bounding box center [1056, 153] width 40 height 11
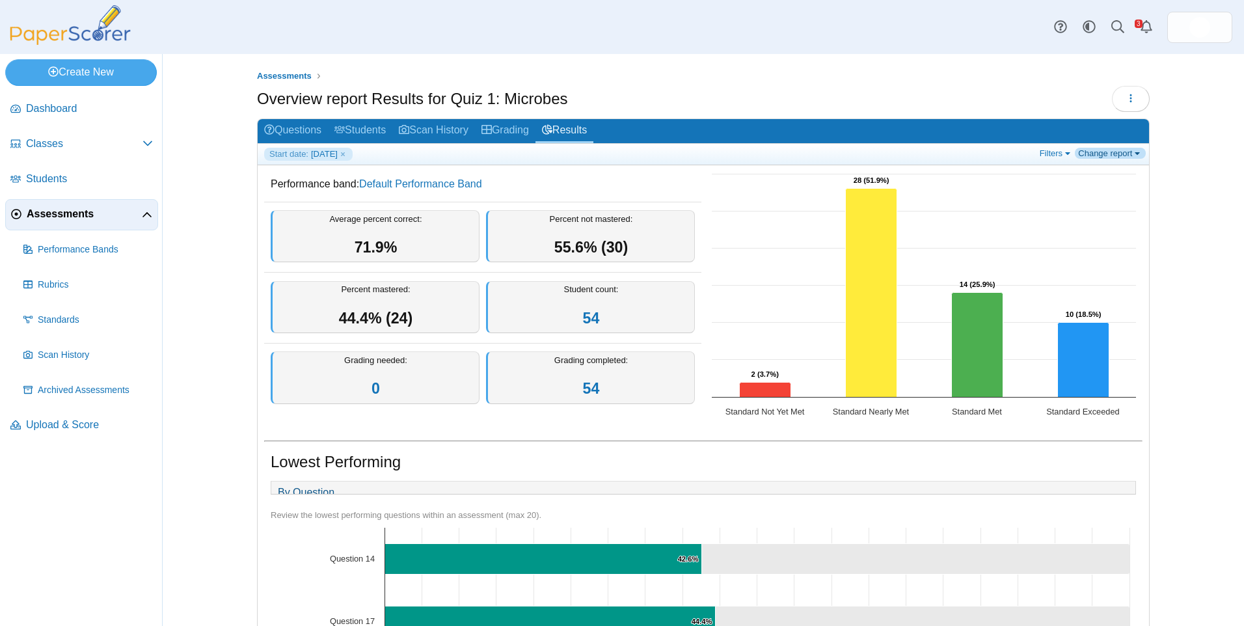
click at [1090, 152] on link "Change report" at bounding box center [1110, 153] width 71 height 11
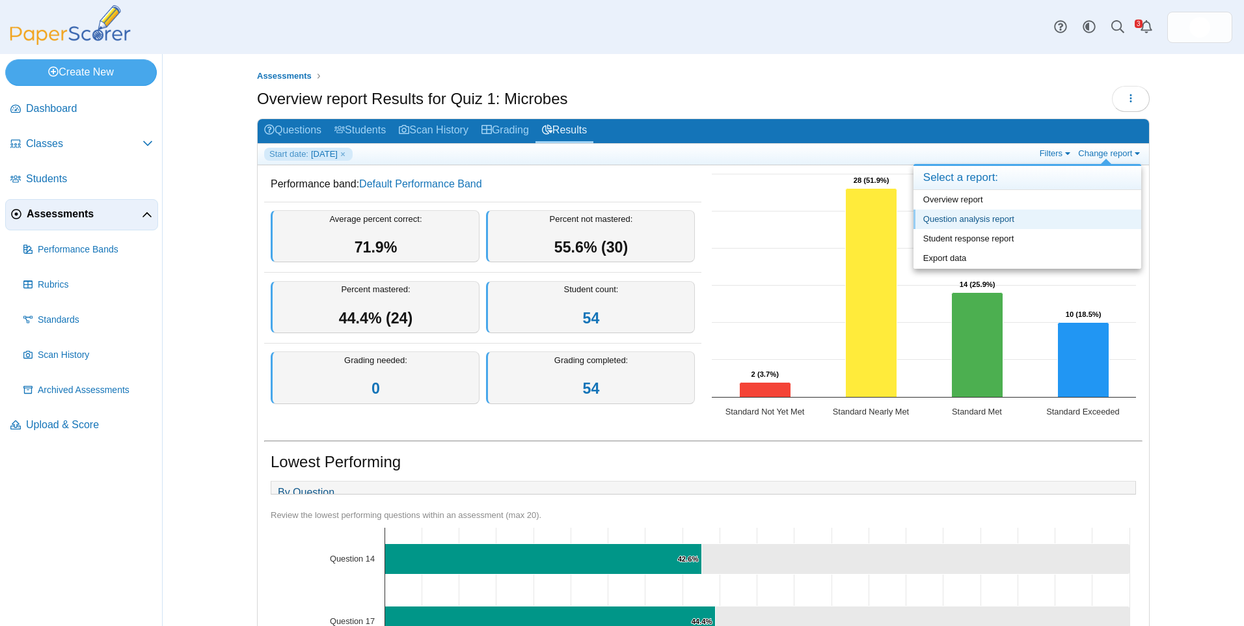
click at [1061, 218] on link "Question analysis report" at bounding box center [1027, 219] width 228 height 20
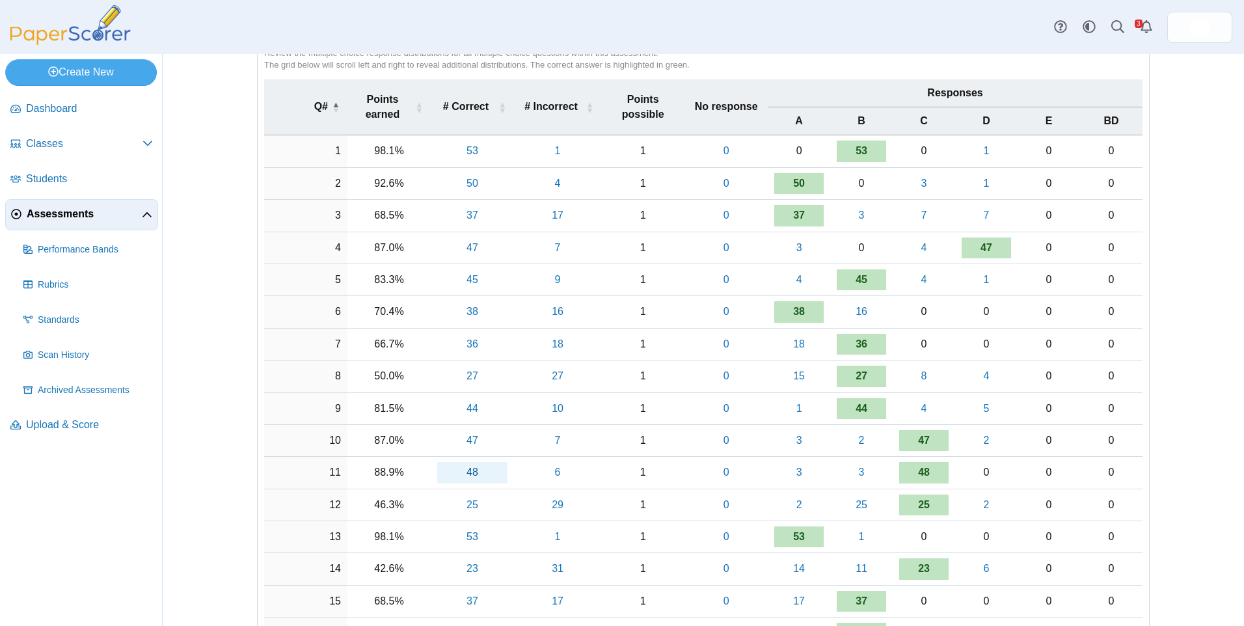
scroll to position [195, 0]
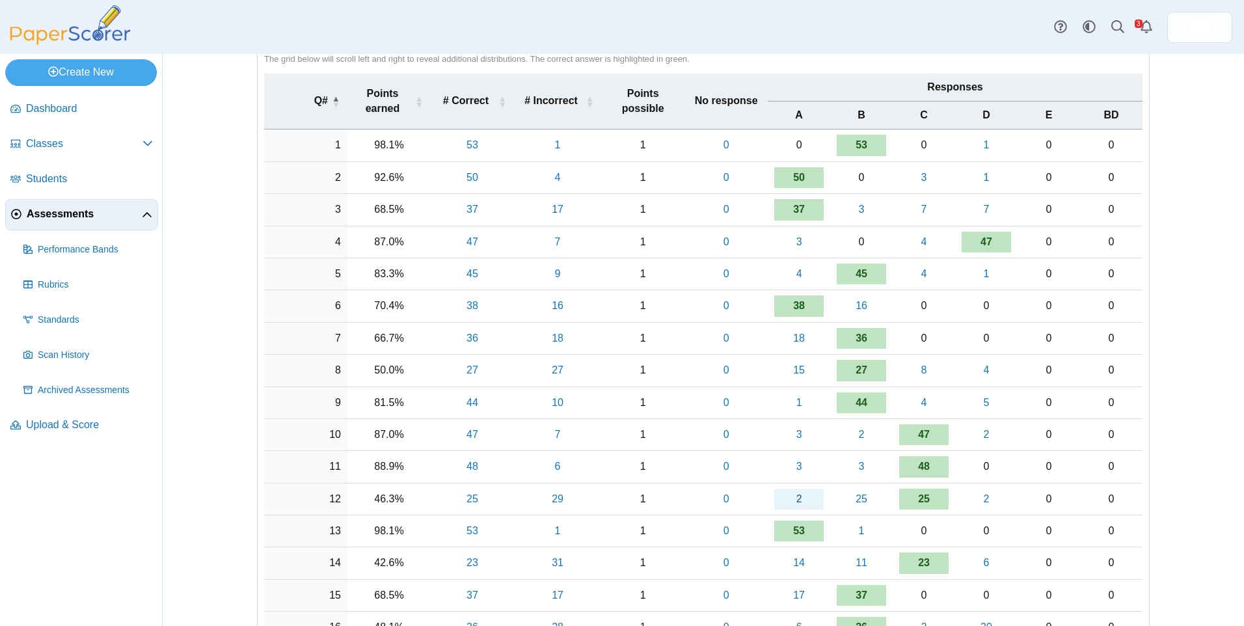
click at [805, 502] on link "2" at bounding box center [798, 499] width 49 height 21
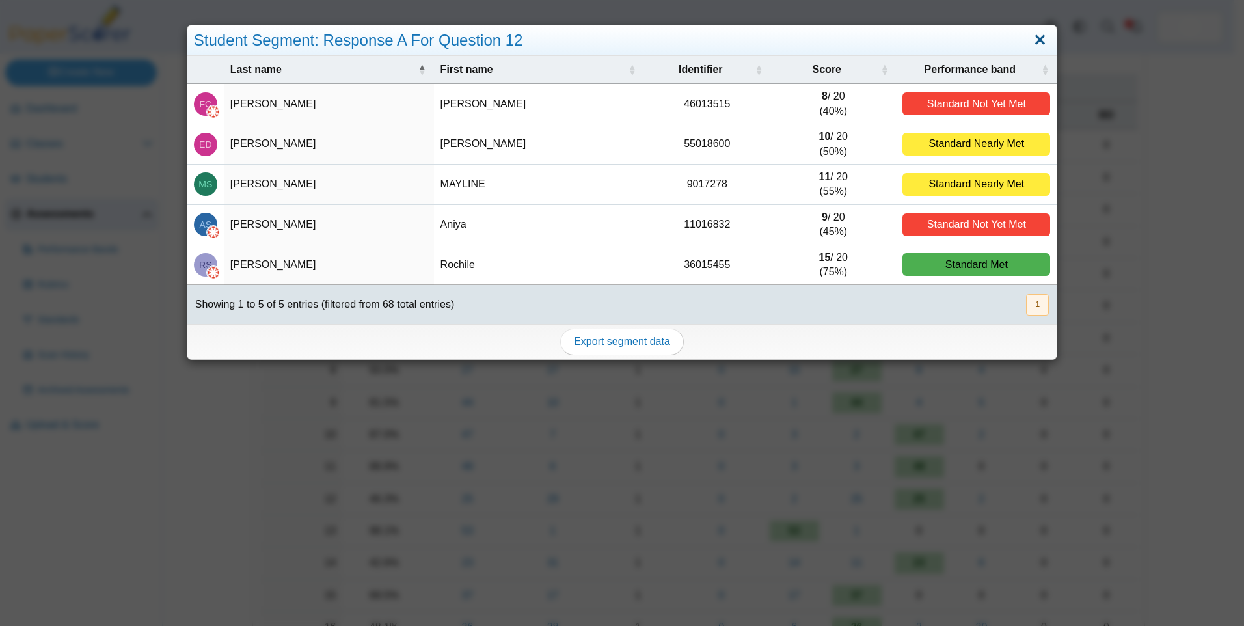
click at [1030, 40] on link "Close" at bounding box center [1040, 40] width 20 height 22
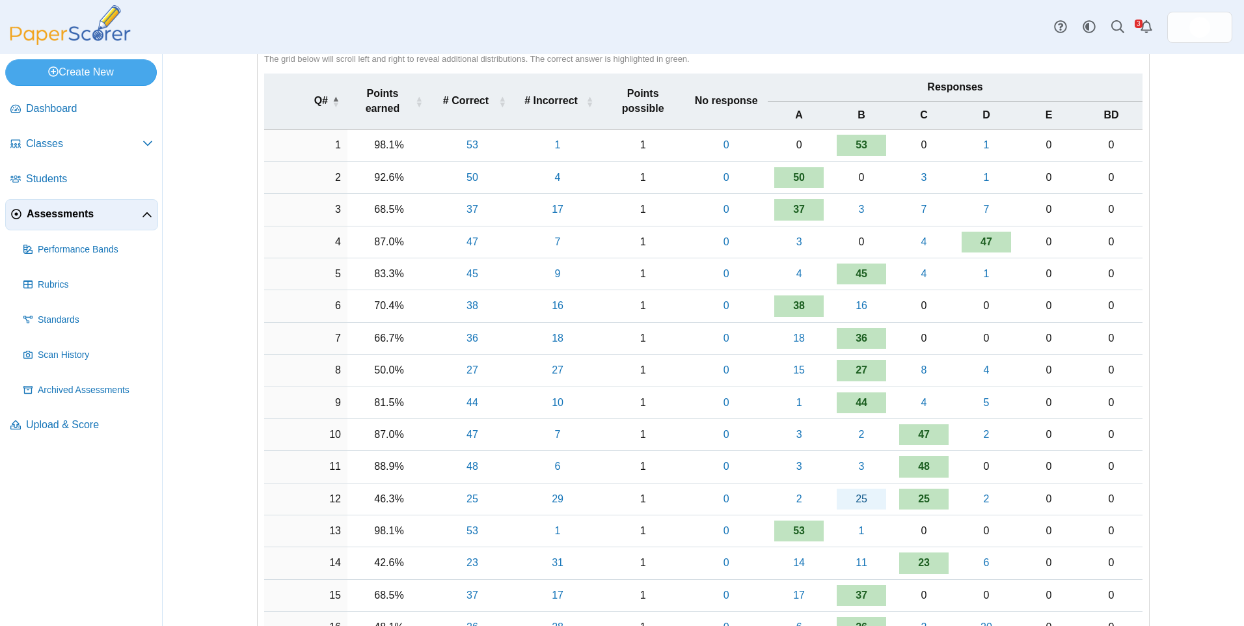
click at [859, 495] on link "25" at bounding box center [861, 499] width 49 height 21
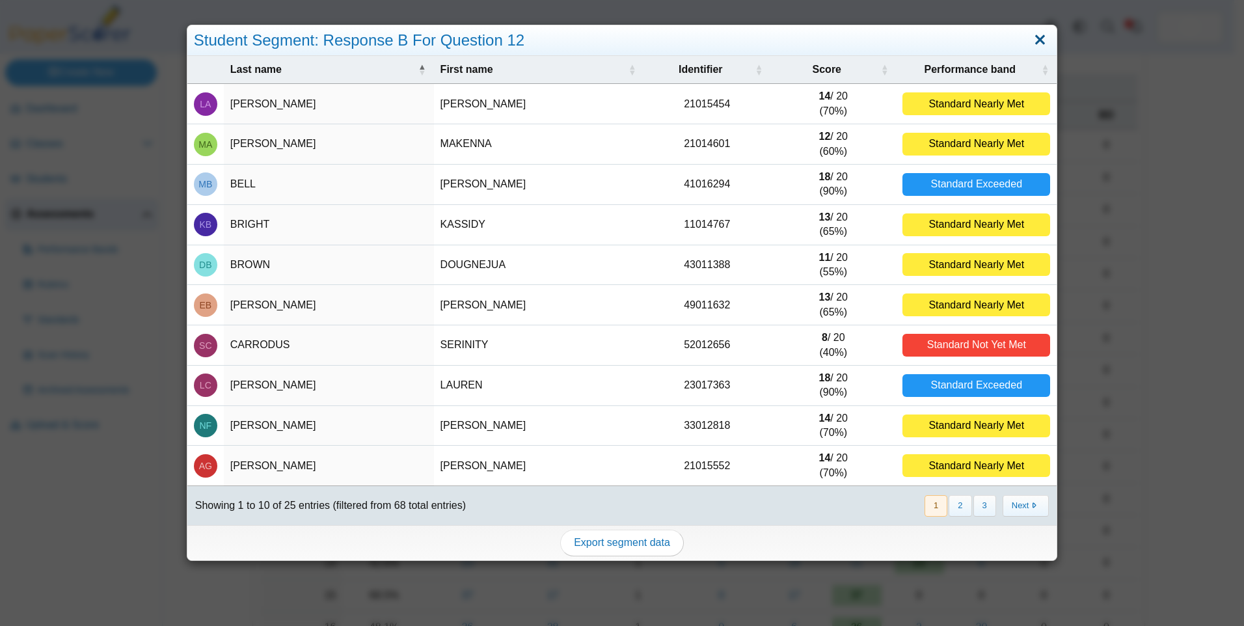
click at [1032, 40] on link "Close" at bounding box center [1040, 40] width 20 height 22
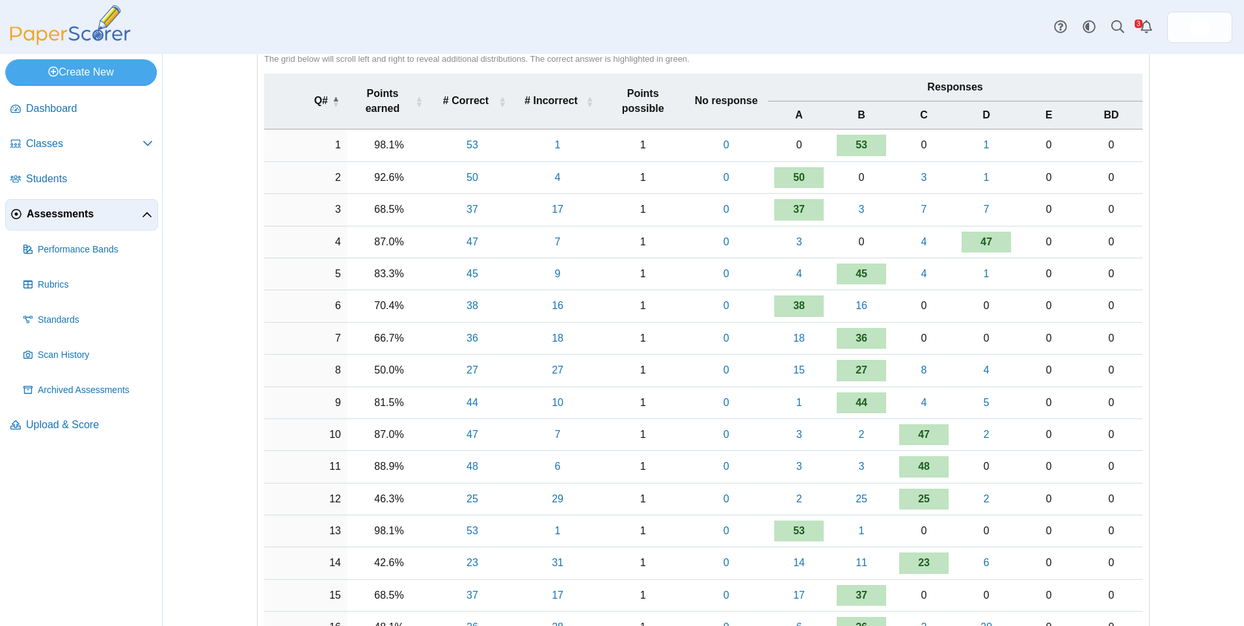
click at [328, 499] on td "12" at bounding box center [305, 499] width 83 height 32
click at [83, 213] on span "Assessments" at bounding box center [84, 214] width 115 height 14
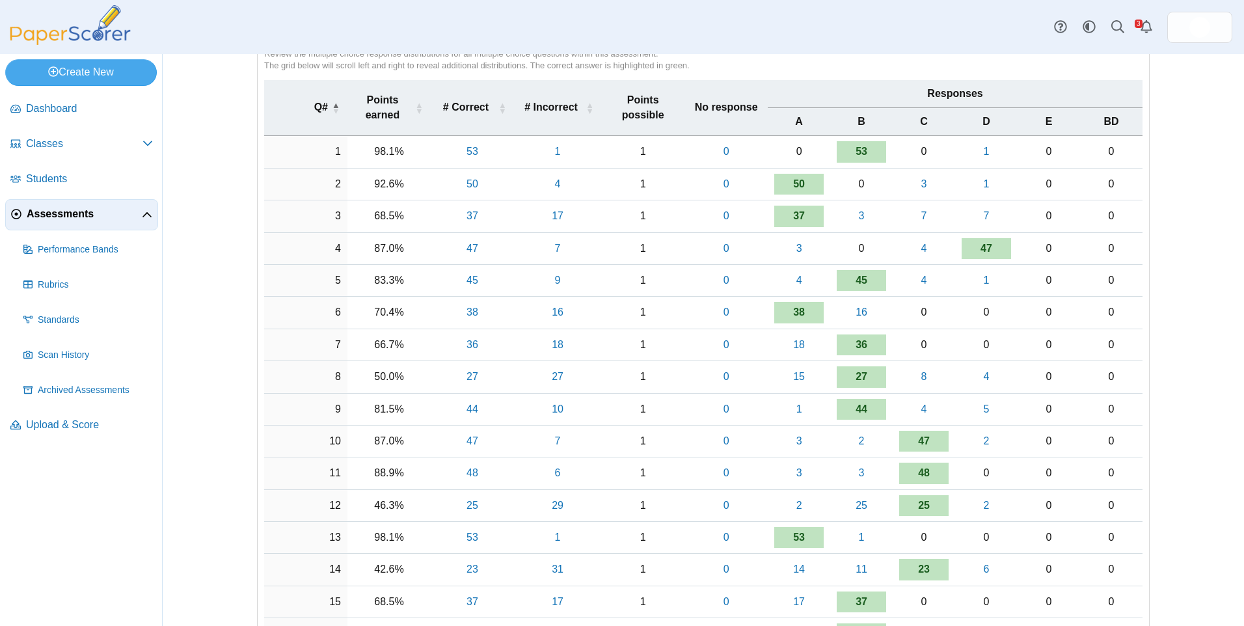
scroll to position [195, 0]
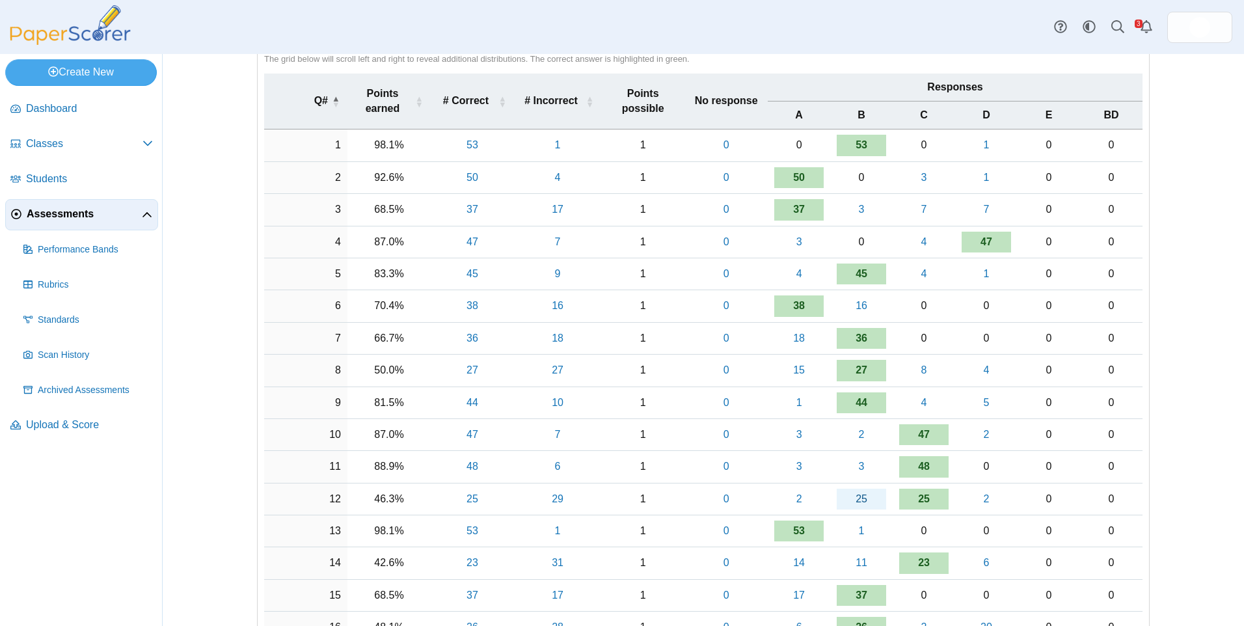
click at [866, 494] on link "25" at bounding box center [861, 499] width 49 height 21
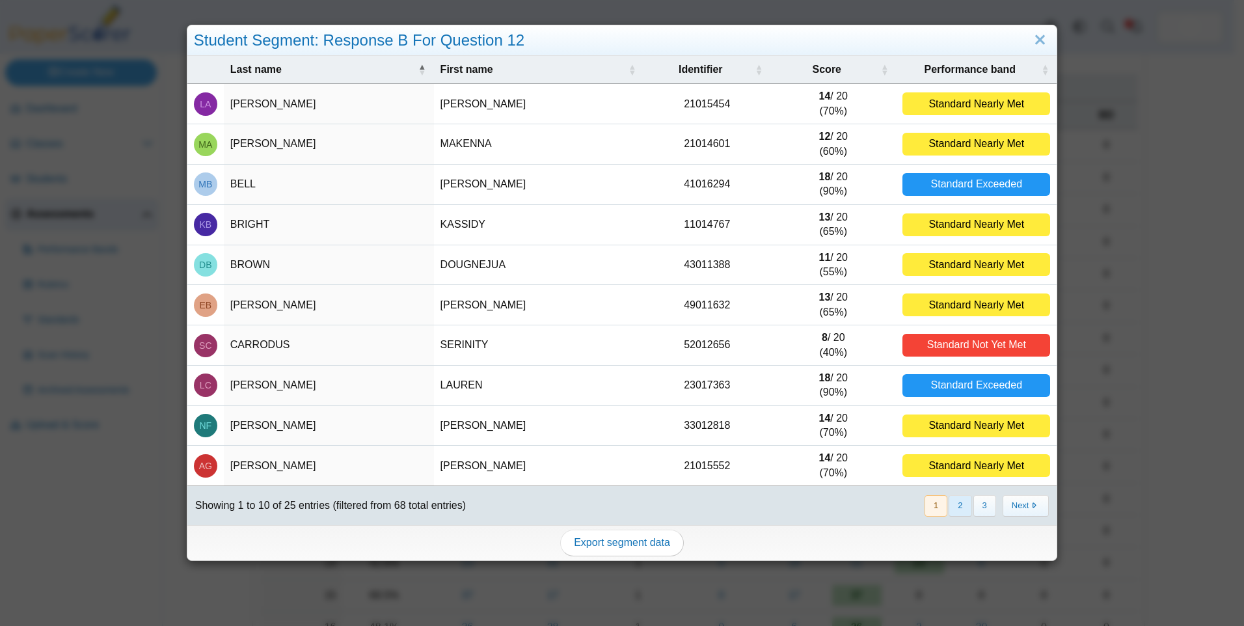
click at [952, 505] on button "2" at bounding box center [959, 505] width 23 height 21
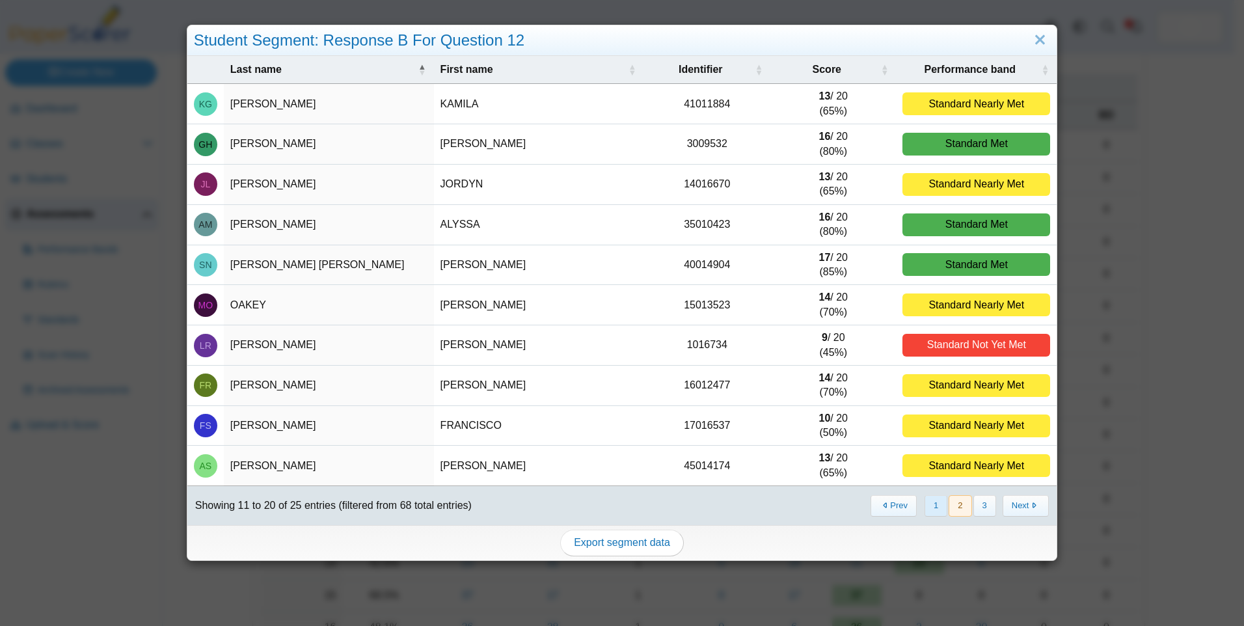
click at [933, 508] on button "1" at bounding box center [935, 505] width 23 height 21
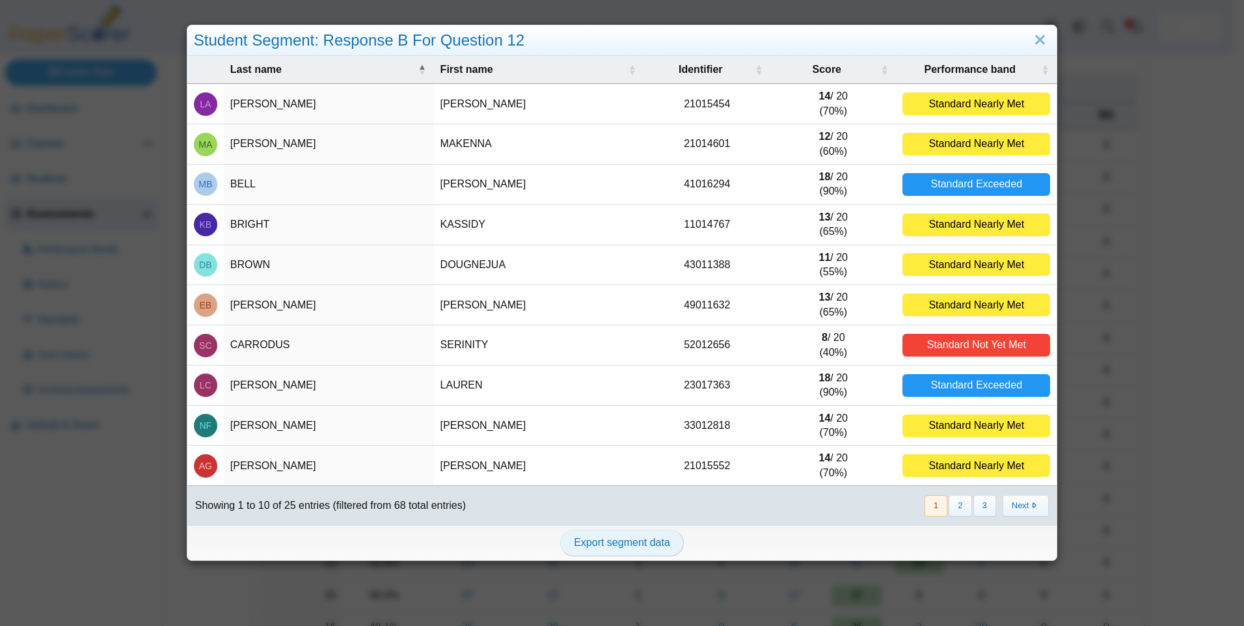
click at [613, 545] on span "Export segment data" at bounding box center [622, 542] width 96 height 11
click at [1035, 31] on link "Close" at bounding box center [1040, 40] width 20 height 22
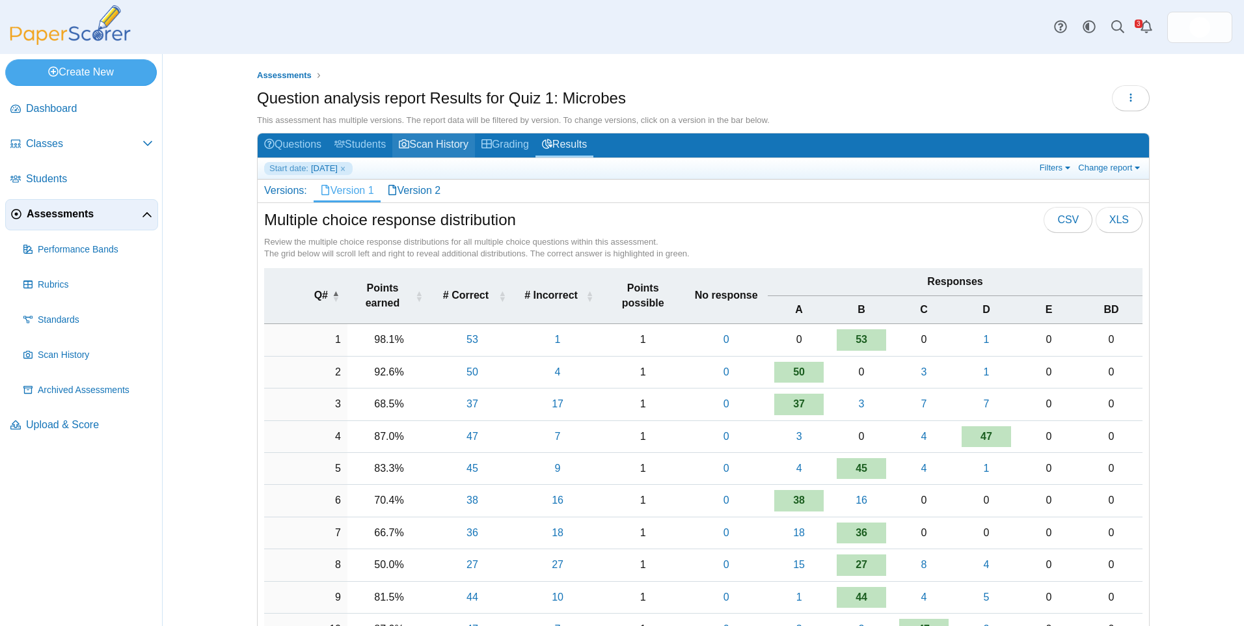
scroll to position [0, 0]
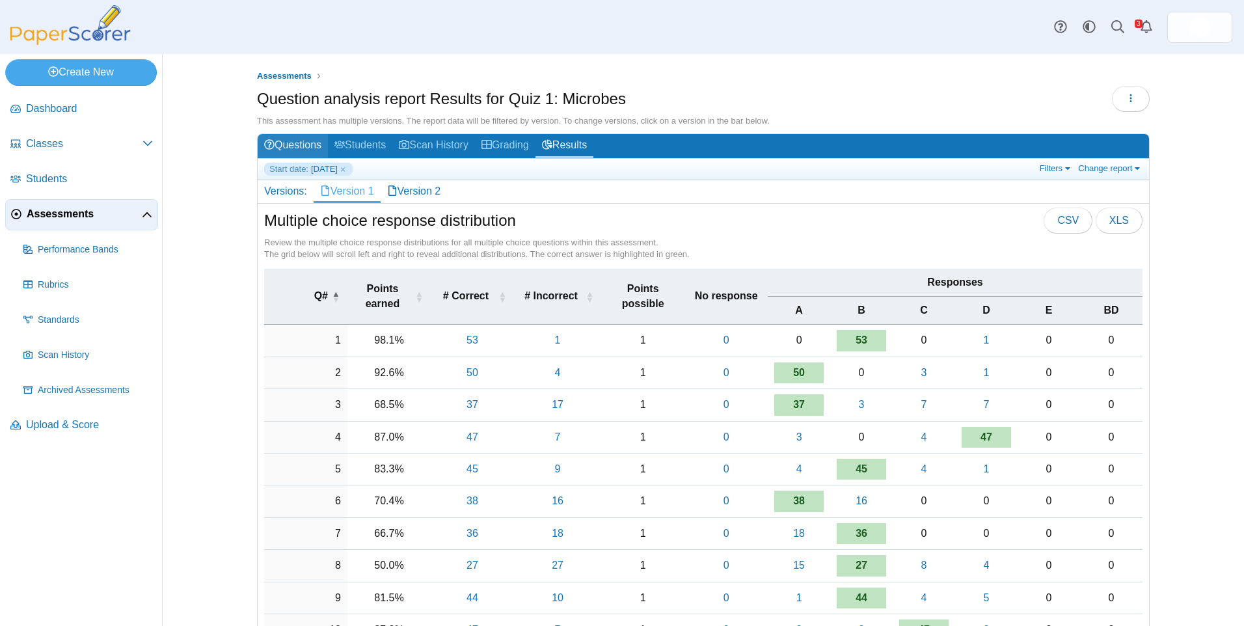
click at [296, 146] on link "Questions" at bounding box center [293, 146] width 70 height 24
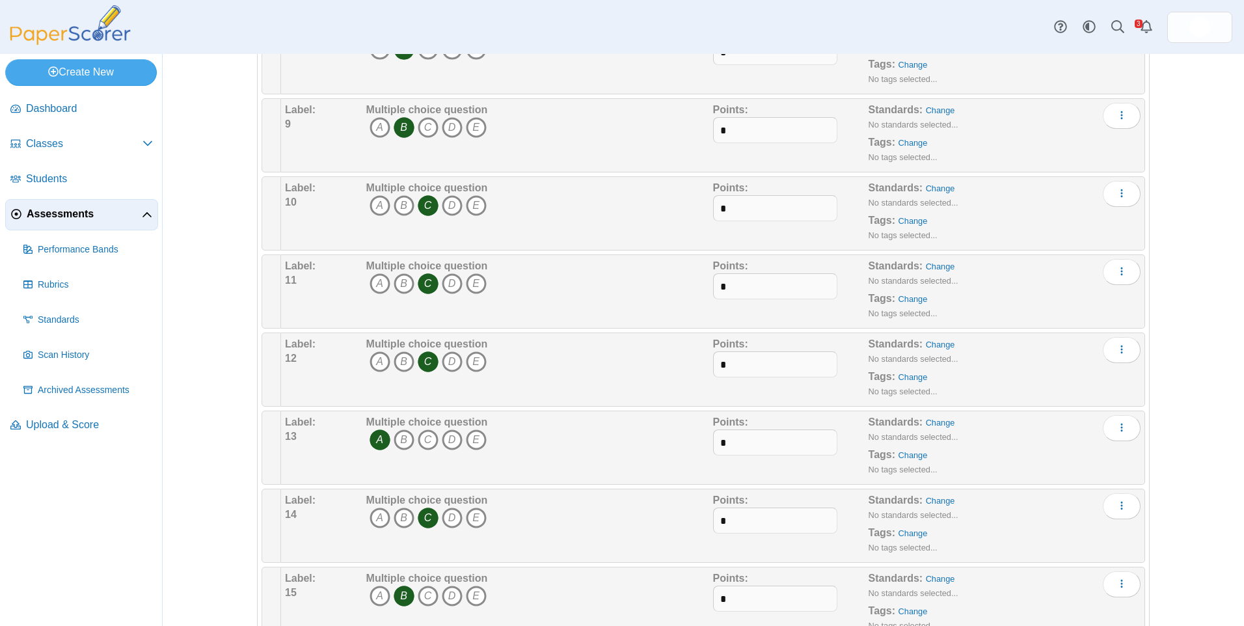
scroll to position [716, 0]
click at [402, 360] on icon "B" at bounding box center [404, 358] width 21 height 21
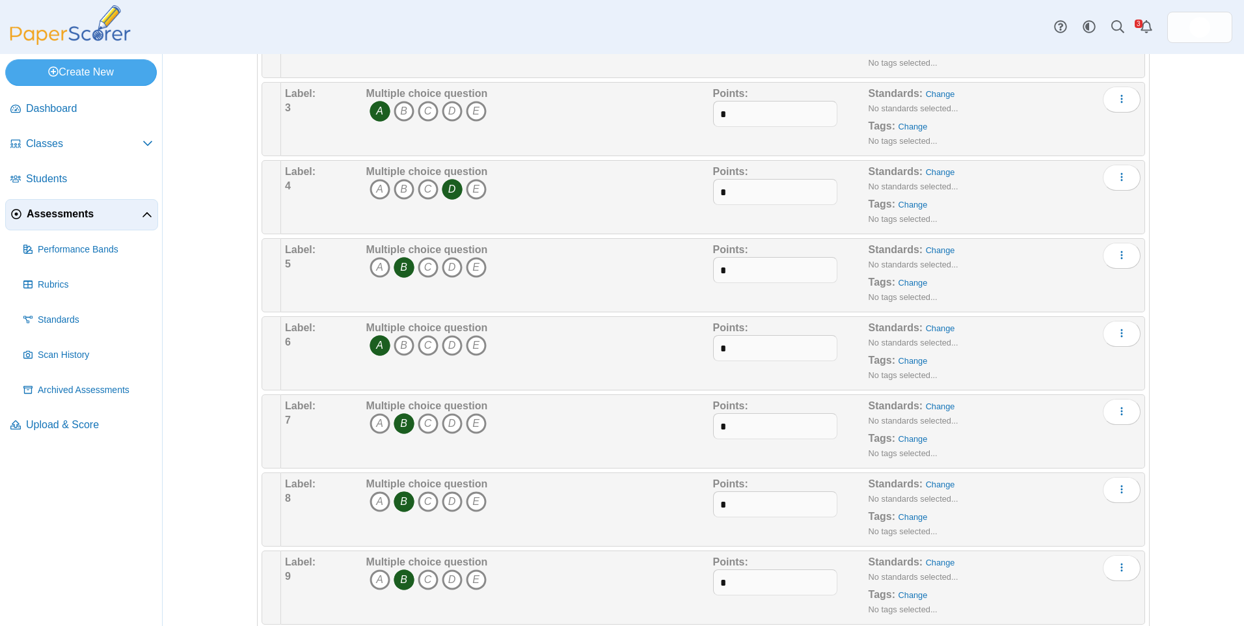
scroll to position [0, 0]
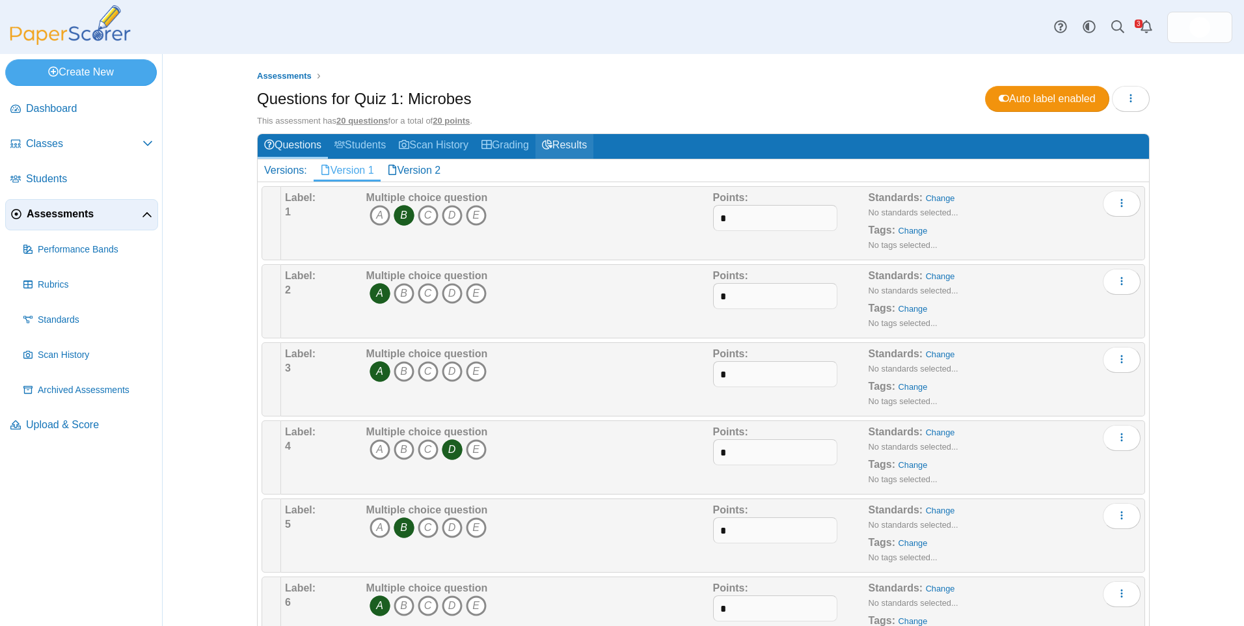
click at [582, 137] on link "Results" at bounding box center [564, 146] width 58 height 24
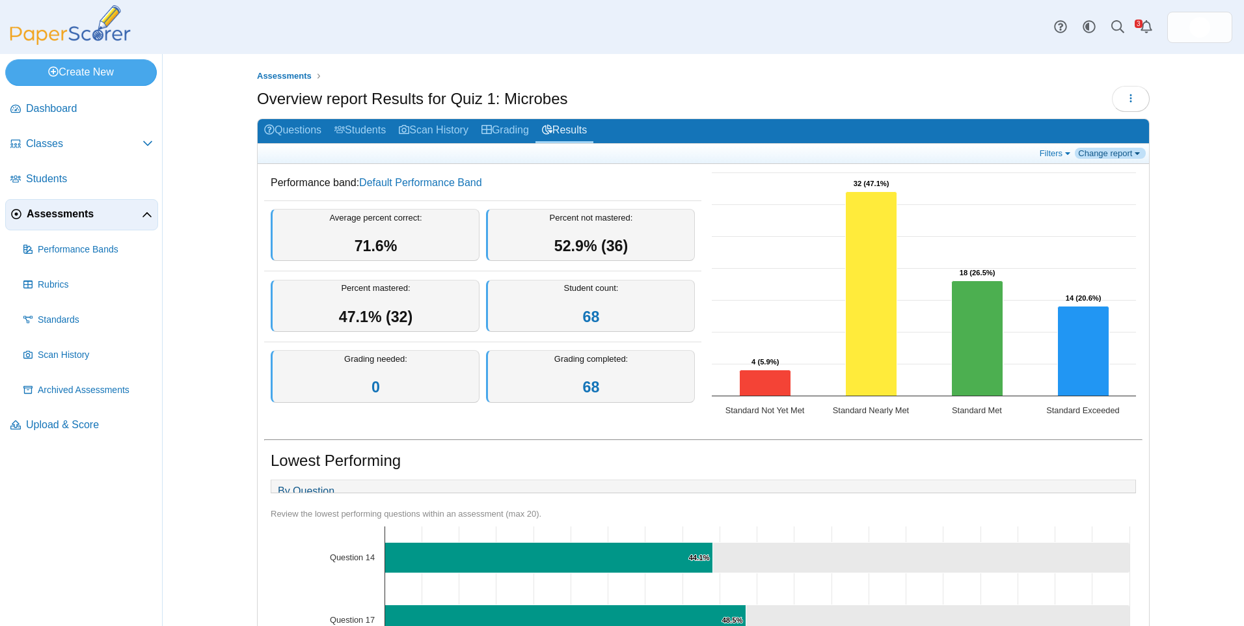
click at [1099, 150] on link "Change report" at bounding box center [1110, 153] width 71 height 11
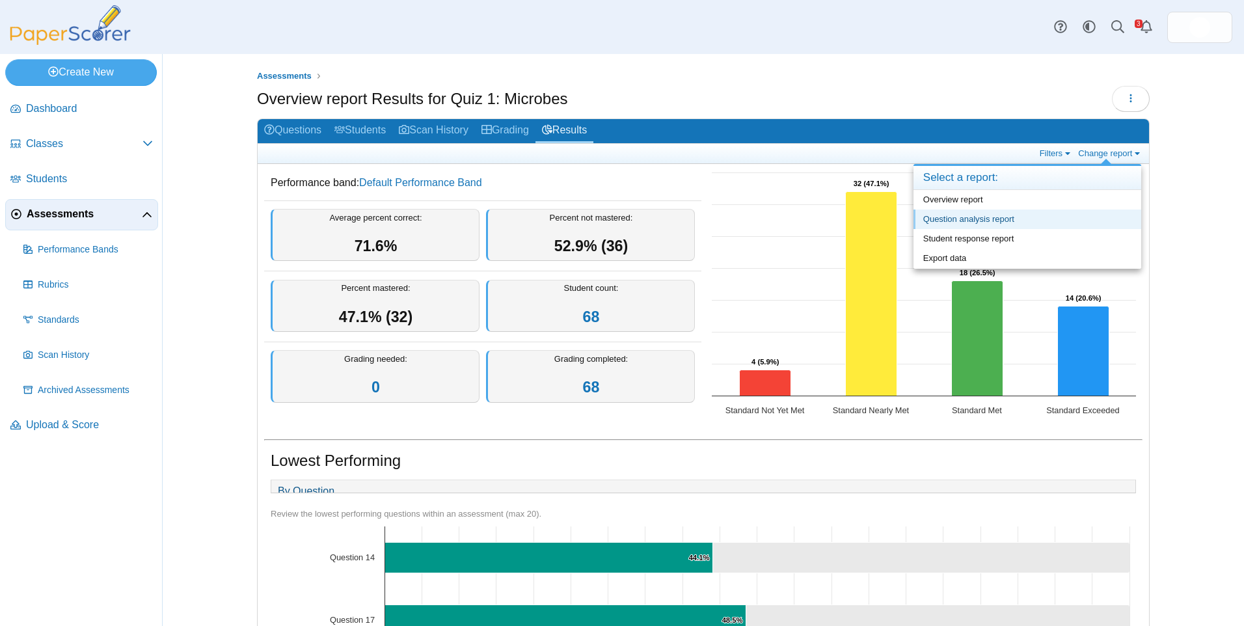
click at [1071, 217] on link "Question analysis report" at bounding box center [1027, 219] width 228 height 20
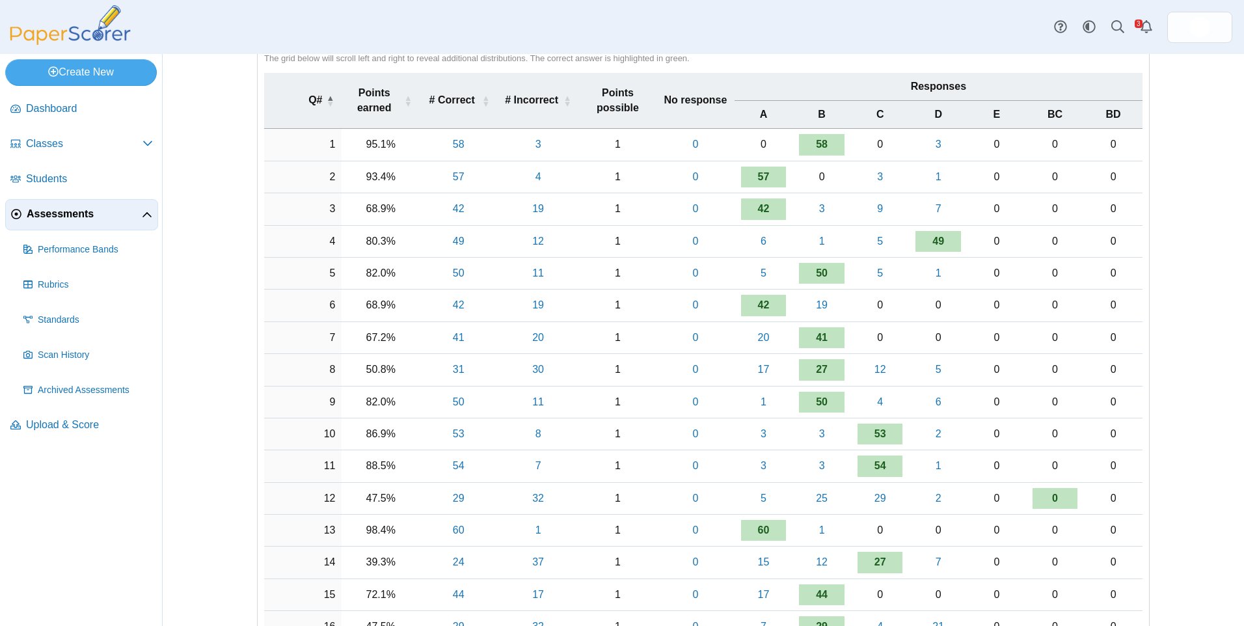
scroll to position [195, 0]
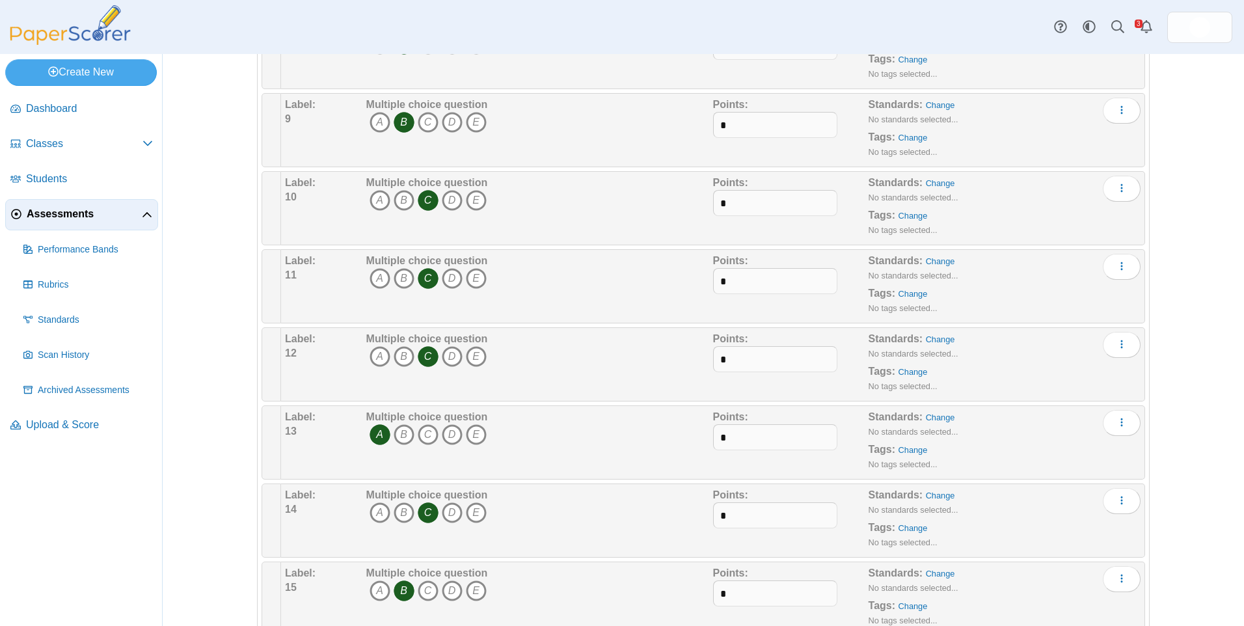
scroll to position [716, 0]
click at [398, 358] on icon "B" at bounding box center [404, 358] width 21 height 21
click at [401, 356] on icon "B" at bounding box center [404, 358] width 21 height 21
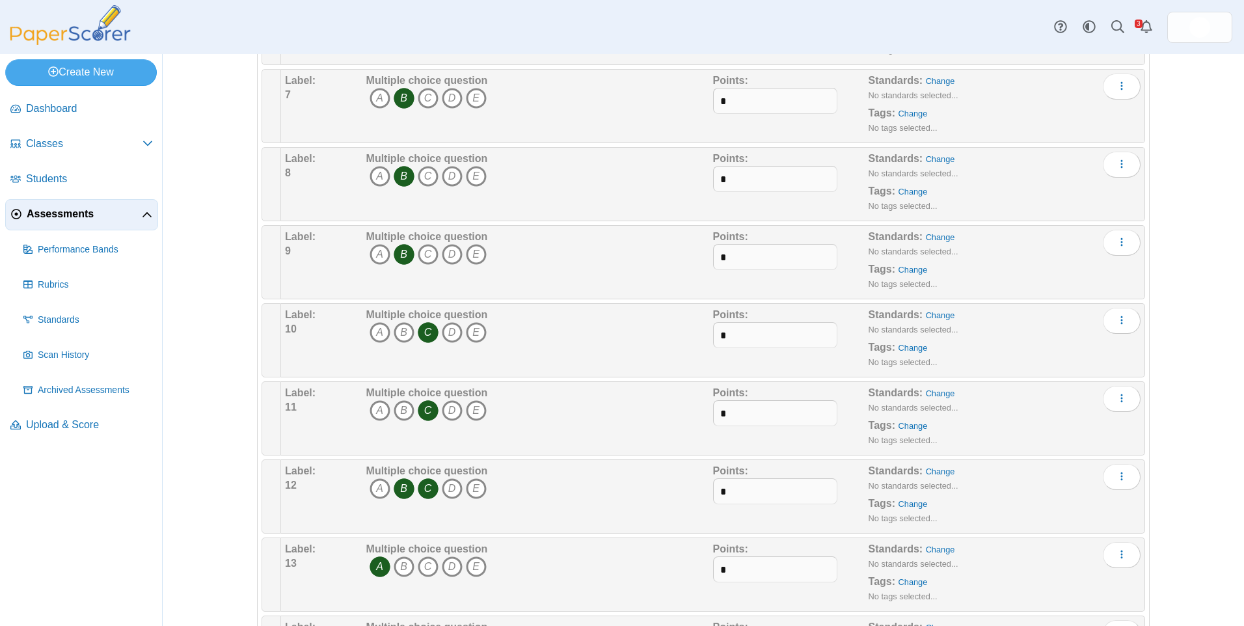
scroll to position [0, 0]
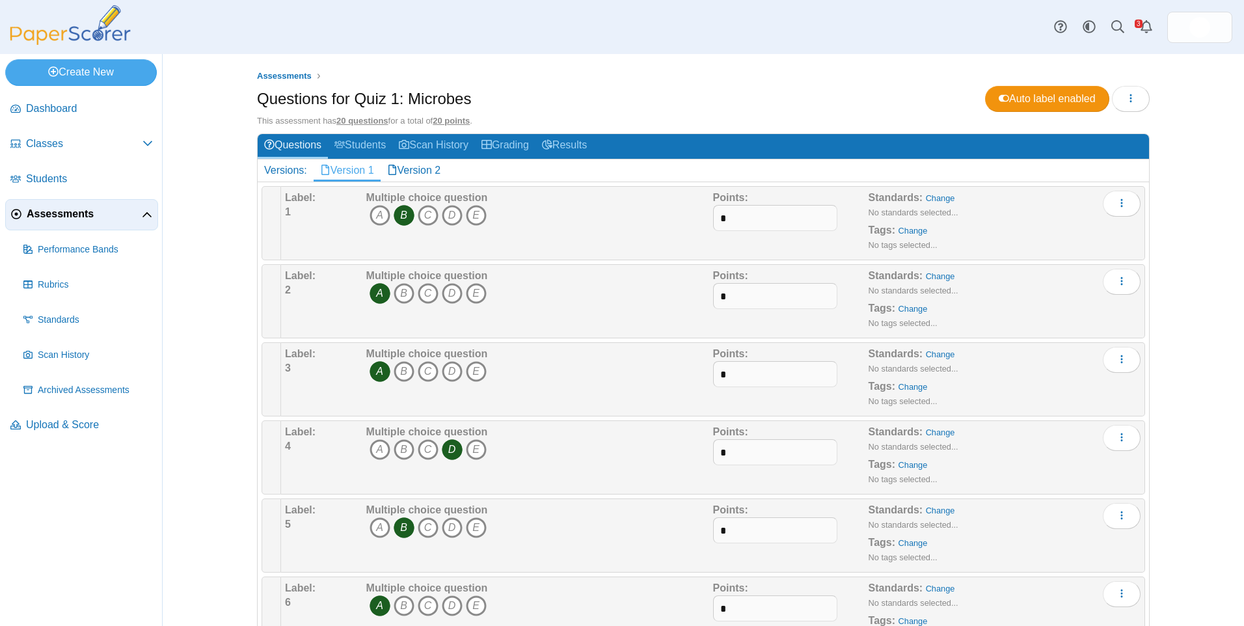
click at [360, 166] on link "Version 1" at bounding box center [347, 170] width 67 height 22
click at [546, 144] on use at bounding box center [547, 145] width 10 height 10
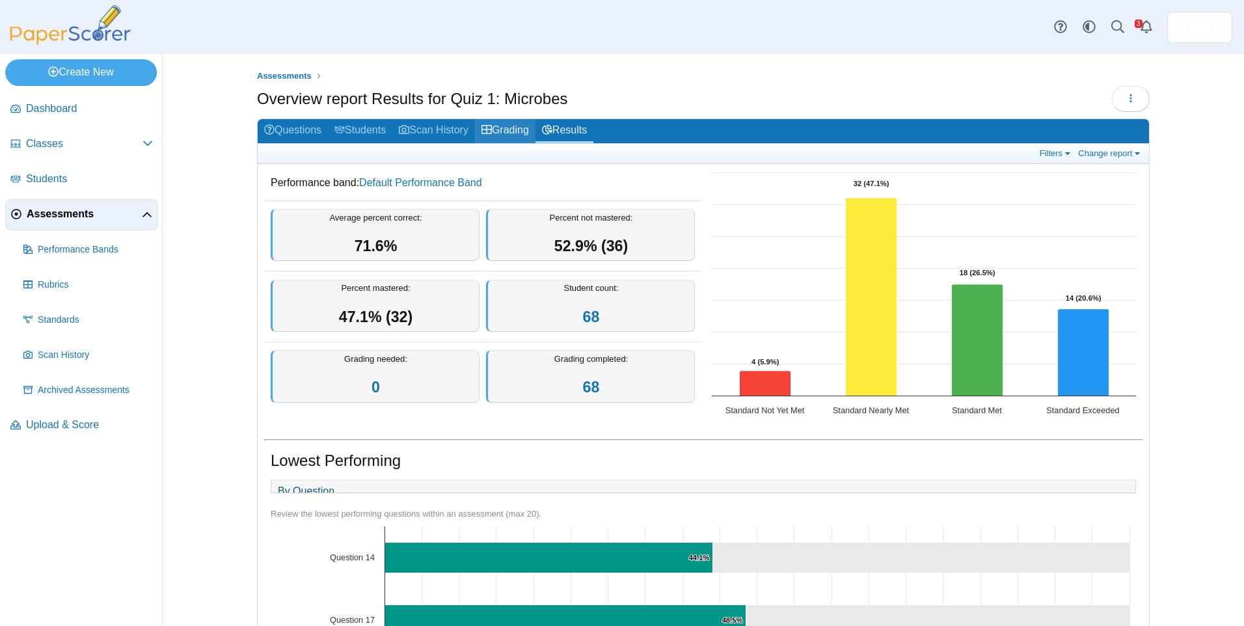
click at [528, 132] on link "Grading" at bounding box center [505, 131] width 60 height 24
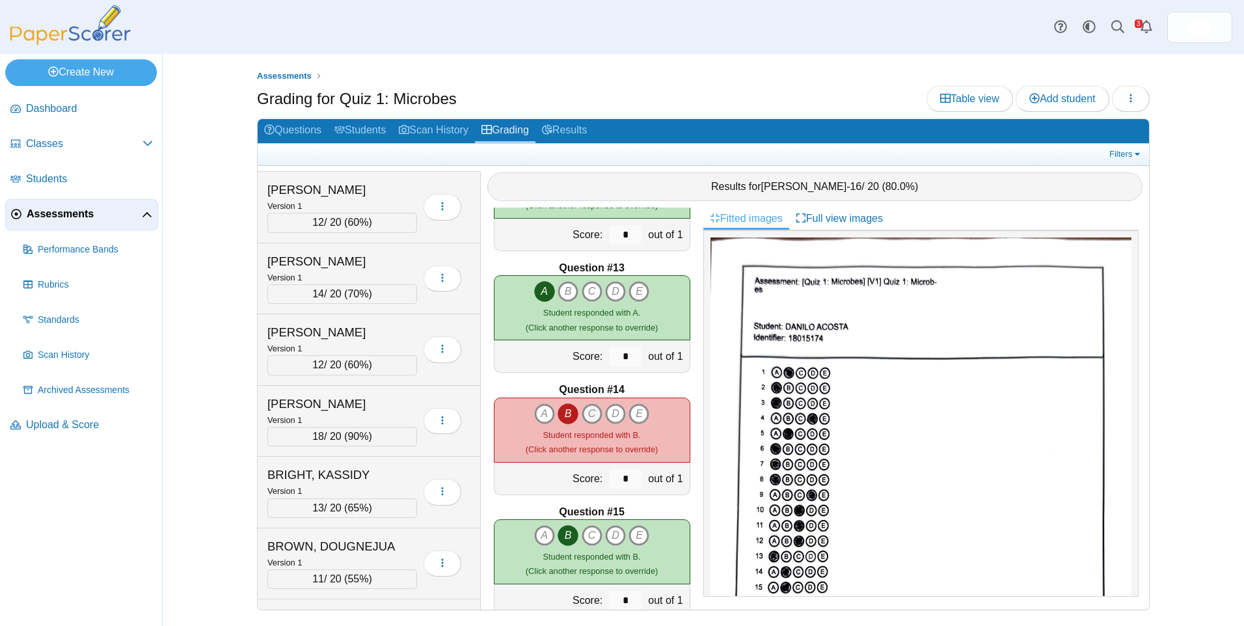
scroll to position [1301, 0]
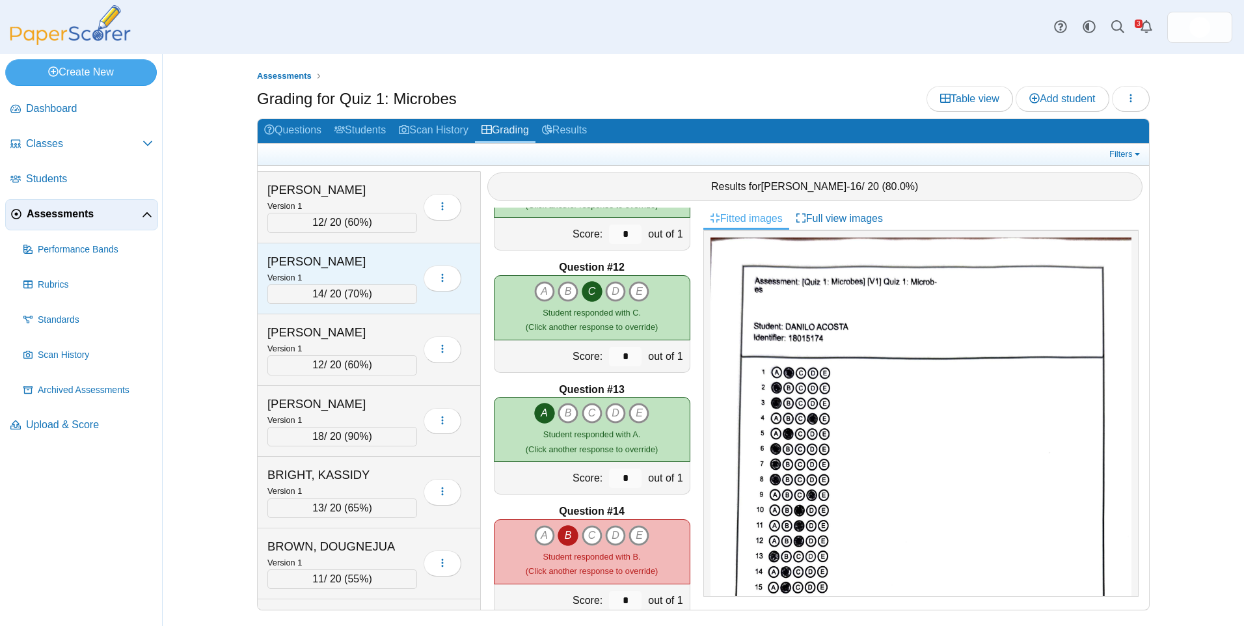
click at [364, 266] on div "ANDERSON, LANEY" at bounding box center [332, 261] width 130 height 17
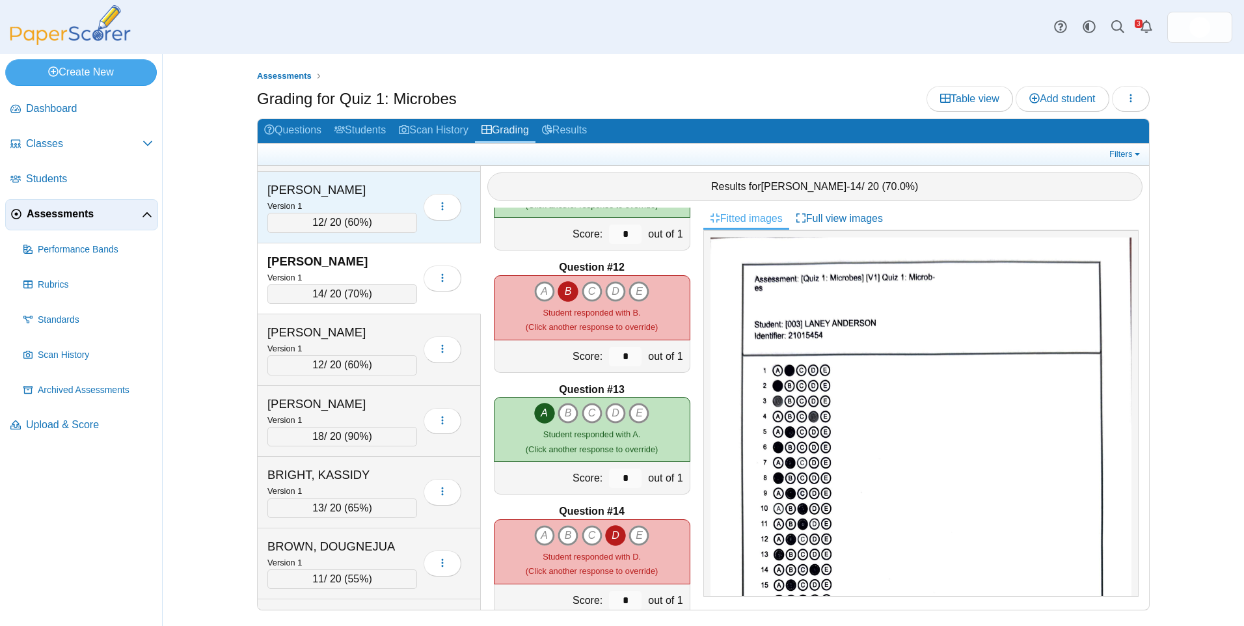
click at [314, 202] on div "Version 1" at bounding box center [342, 205] width 150 height 14
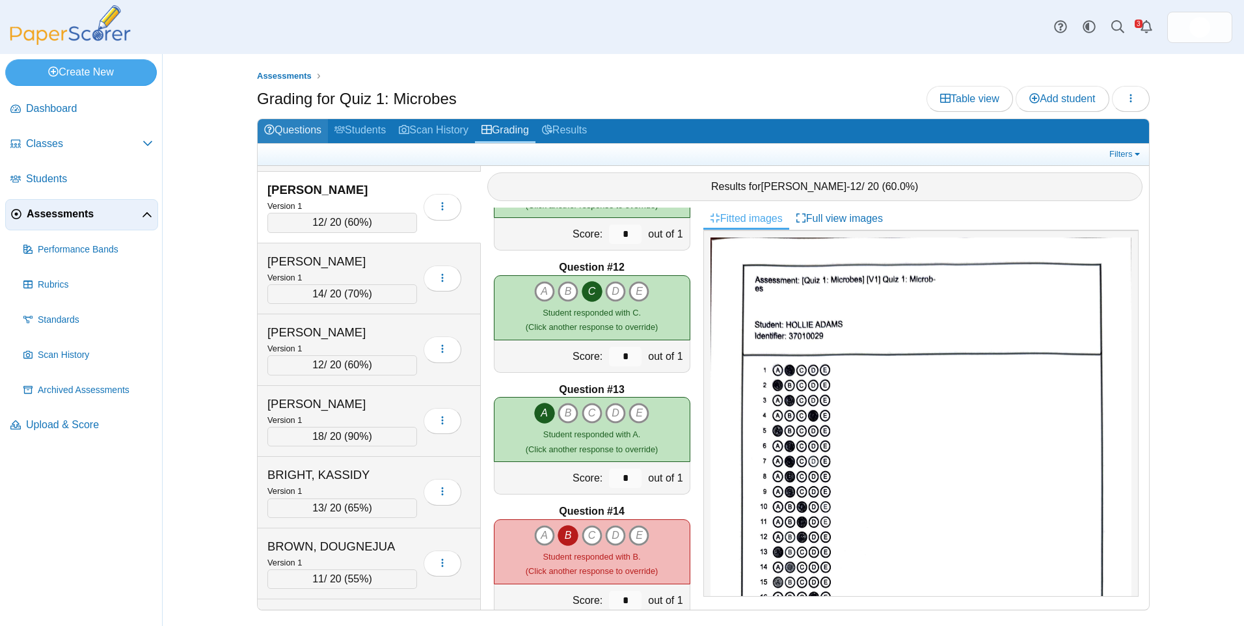
click at [291, 124] on link "Questions" at bounding box center [293, 131] width 70 height 24
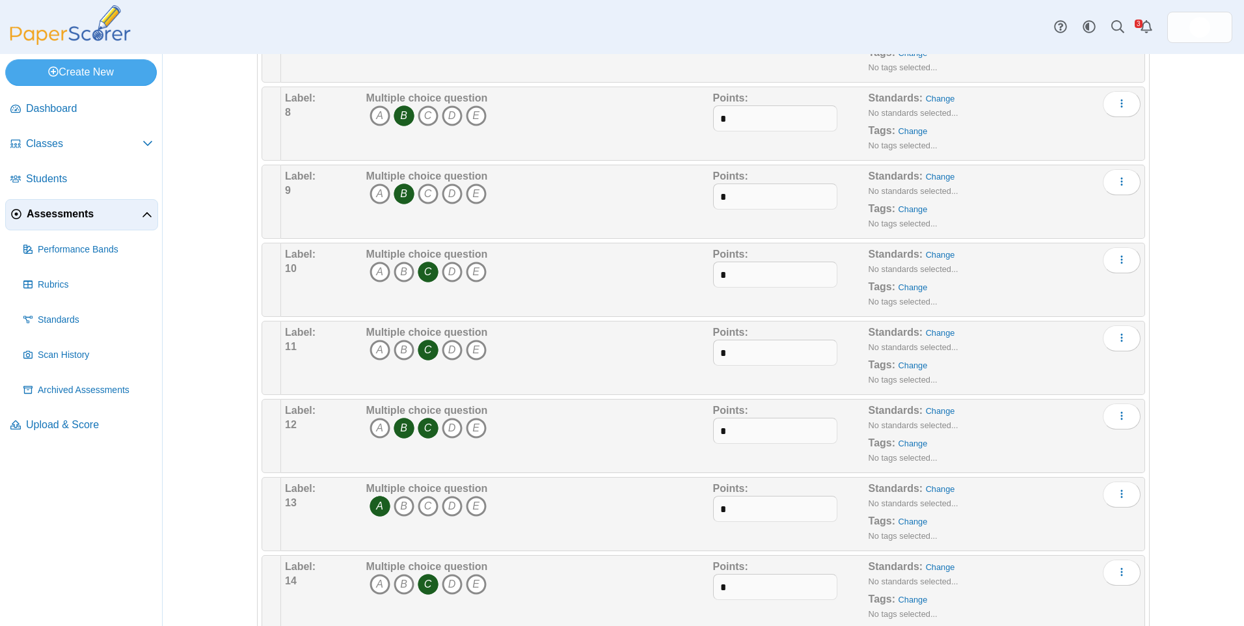
scroll to position [846, 0]
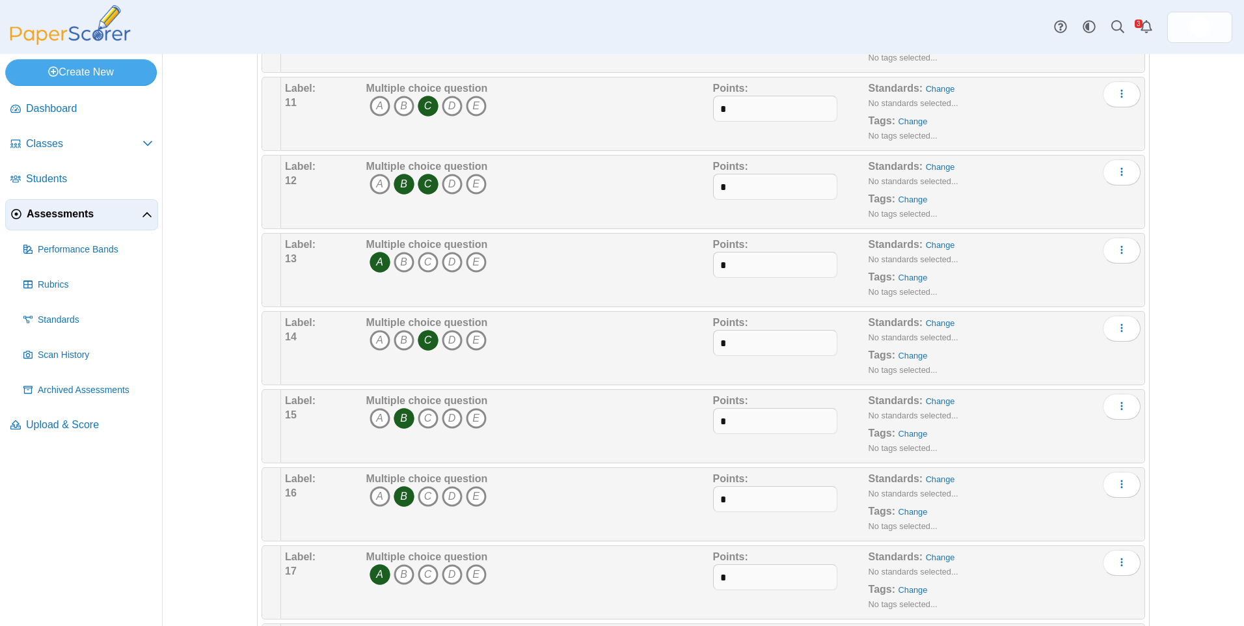
scroll to position [888, 0]
click at [395, 189] on icon "B" at bounding box center [404, 186] width 21 height 21
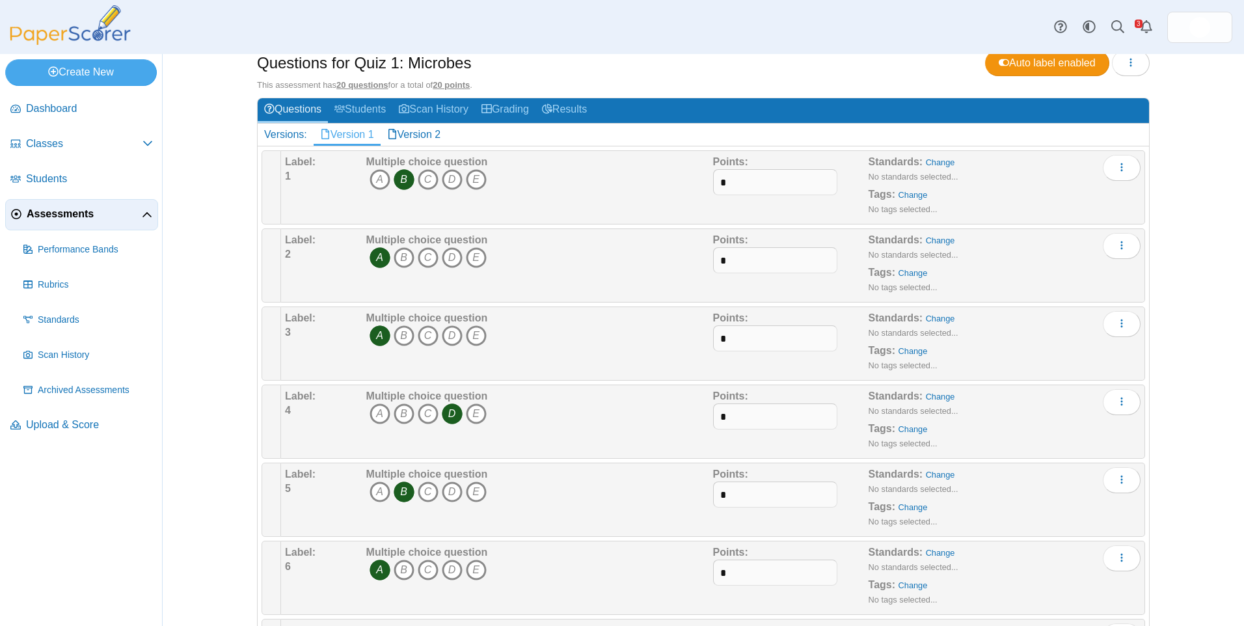
scroll to position [0, 0]
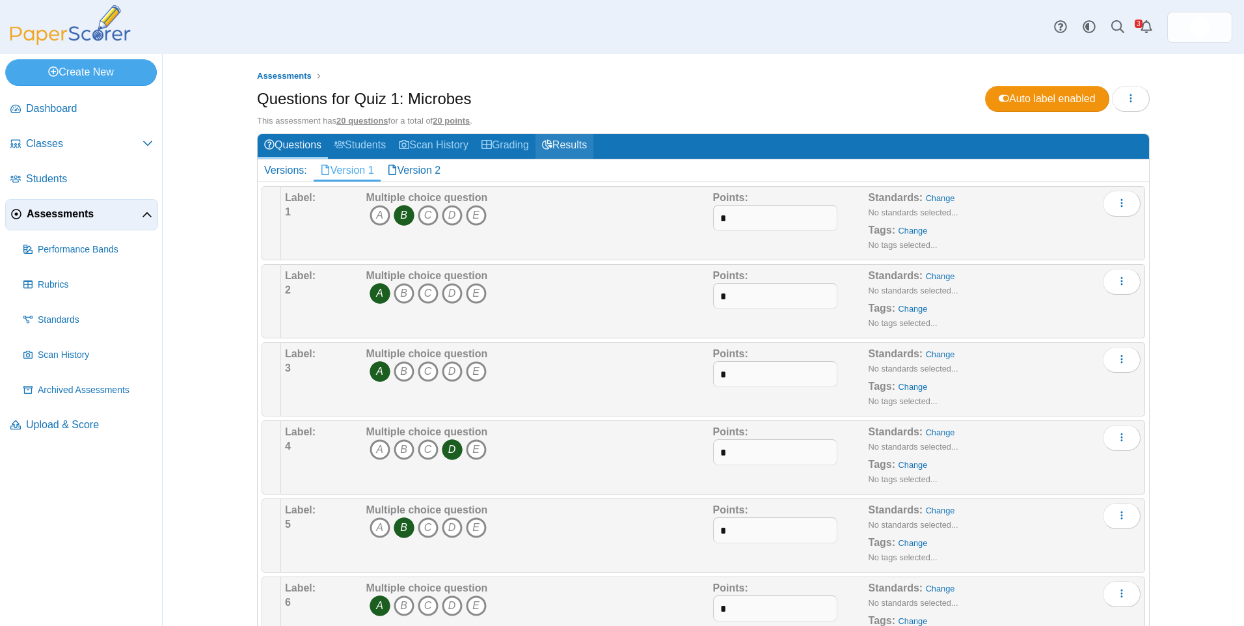
click at [560, 150] on link "Results" at bounding box center [564, 146] width 58 height 24
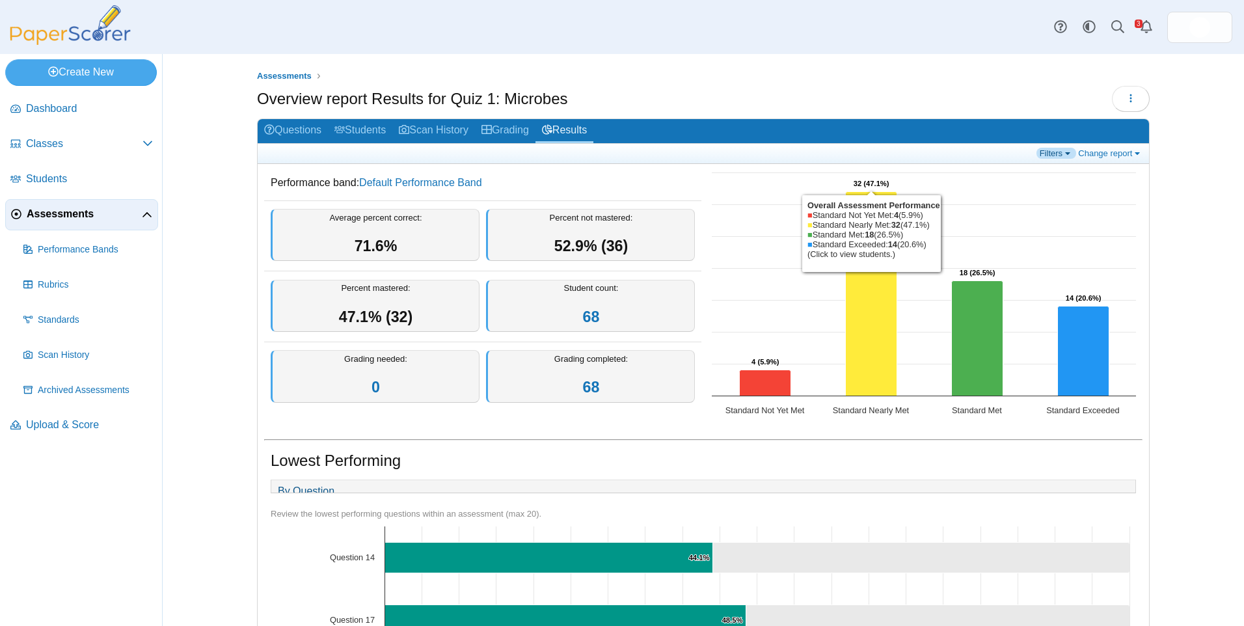
click at [1049, 154] on link "Filters" at bounding box center [1056, 153] width 40 height 11
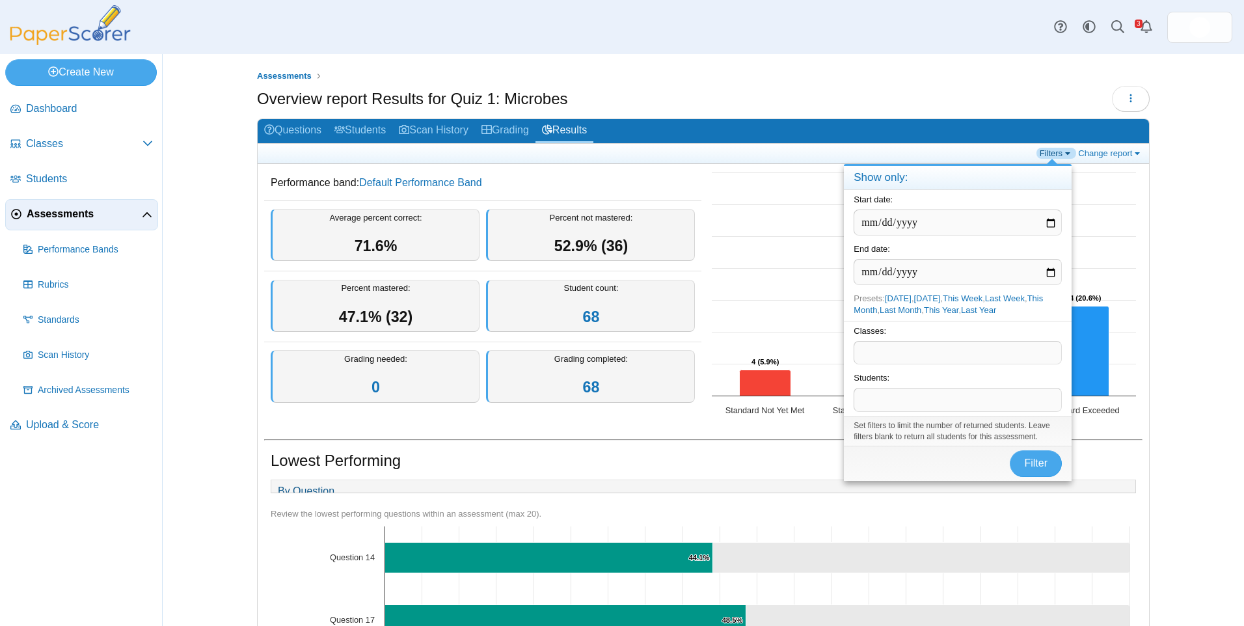
drag, startPoint x: 1049, startPoint y: 154, endPoint x: 957, endPoint y: 154, distance: 91.7
click at [1048, 154] on link "Filters" at bounding box center [1056, 153] width 40 height 11
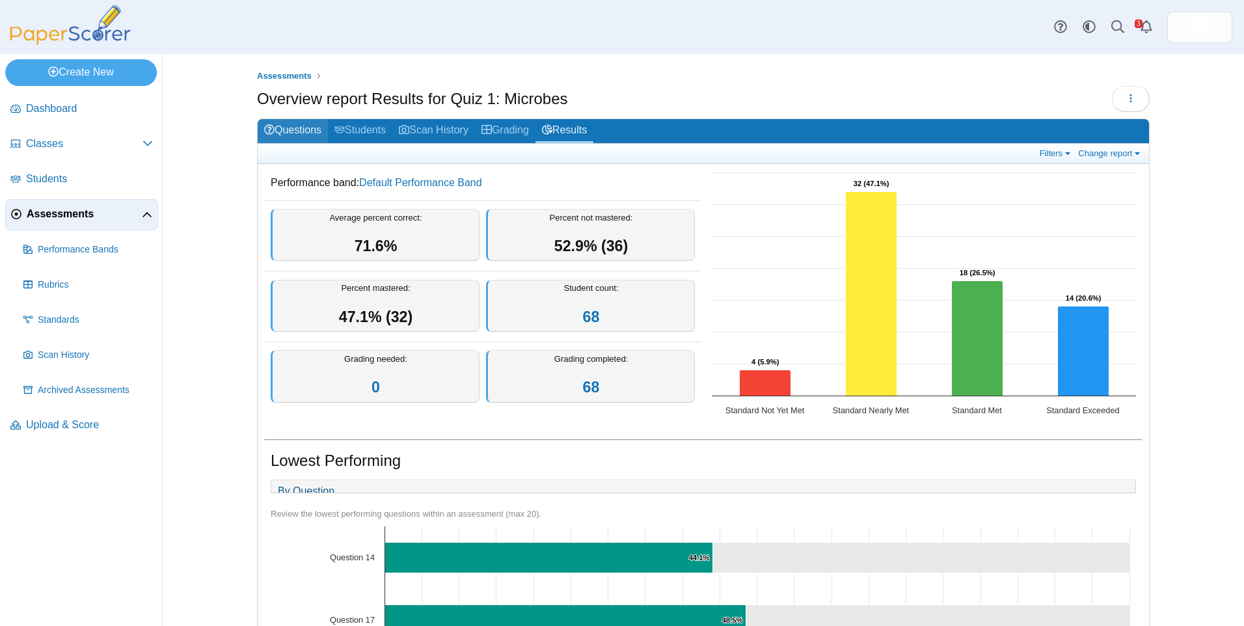
click at [308, 127] on link "Questions" at bounding box center [293, 131] width 70 height 24
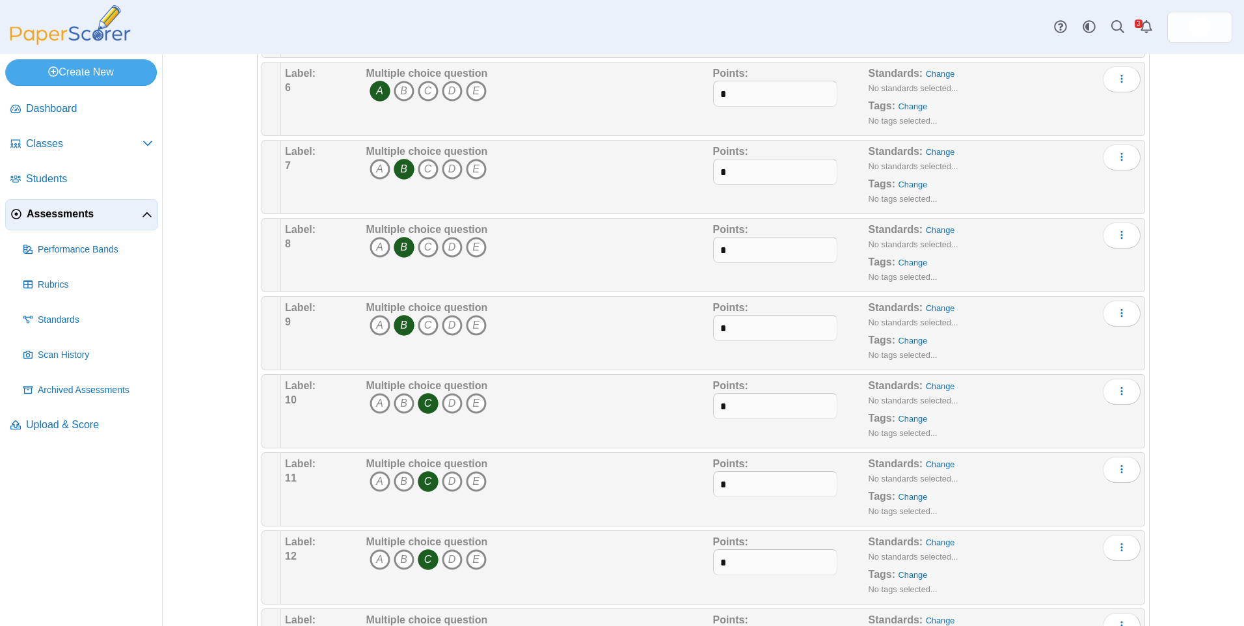
scroll to position [781, 0]
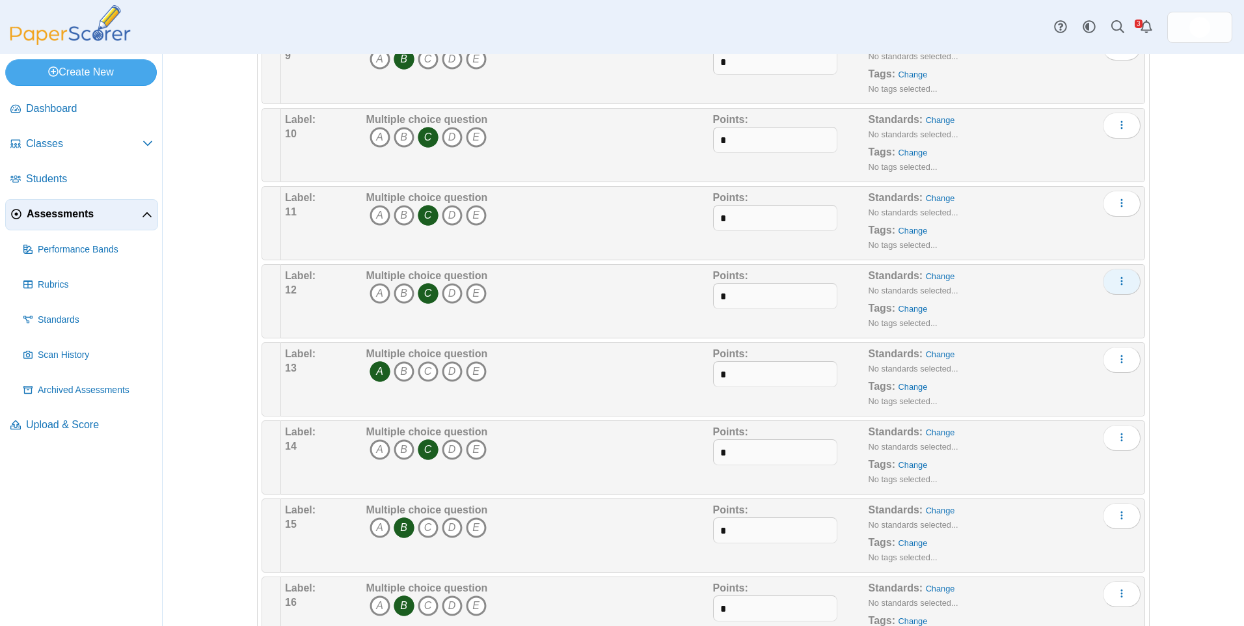
click at [1129, 278] on button "More options" at bounding box center [1122, 282] width 38 height 26
click at [1122, 302] on link "Edit" at bounding box center [1058, 312] width 156 height 20
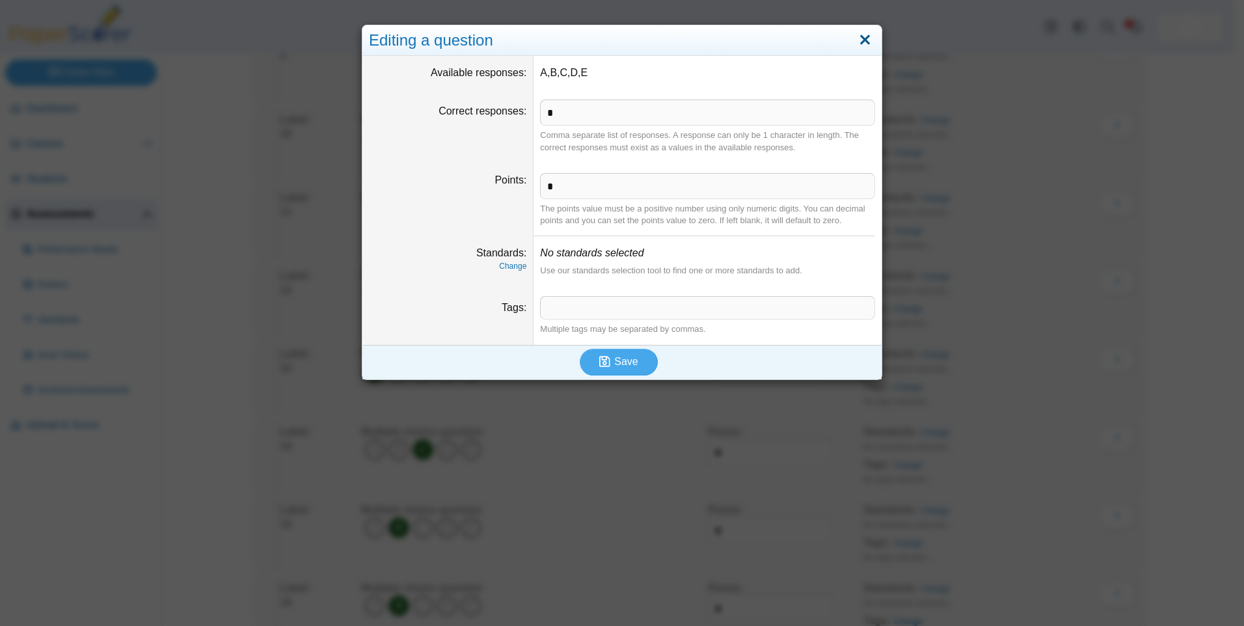
click at [855, 42] on link "Close" at bounding box center [865, 40] width 20 height 22
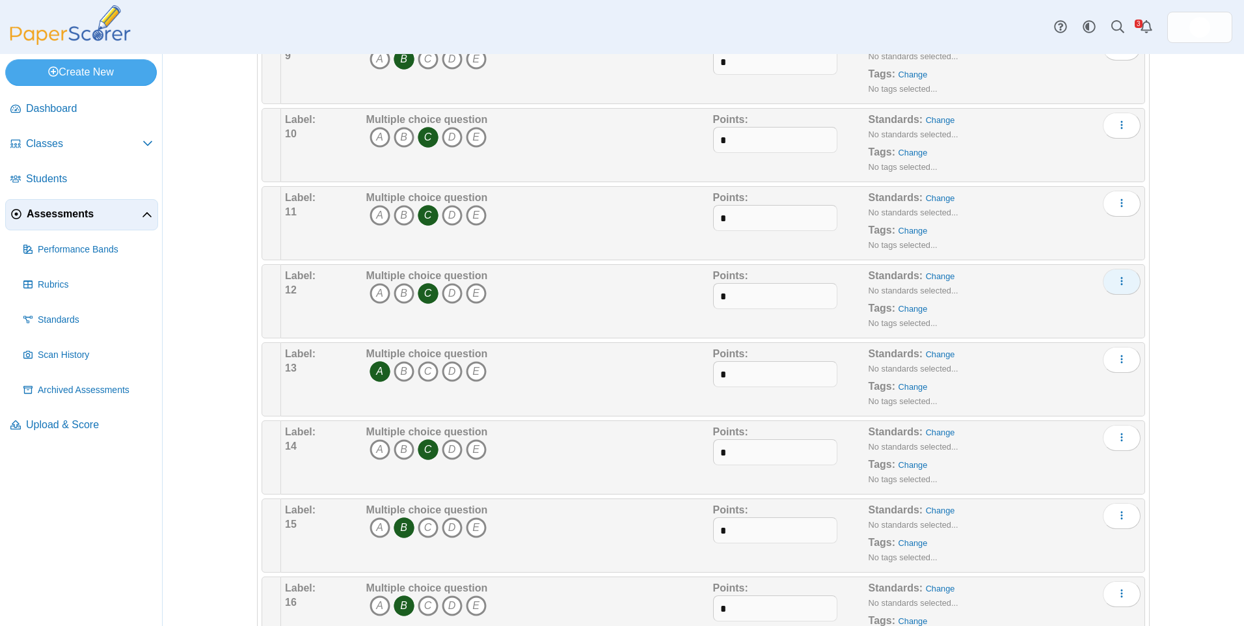
click at [1118, 276] on icon "More options" at bounding box center [1121, 281] width 10 height 10
click at [1079, 336] on link "Add alternate response" at bounding box center [1058, 331] width 156 height 20
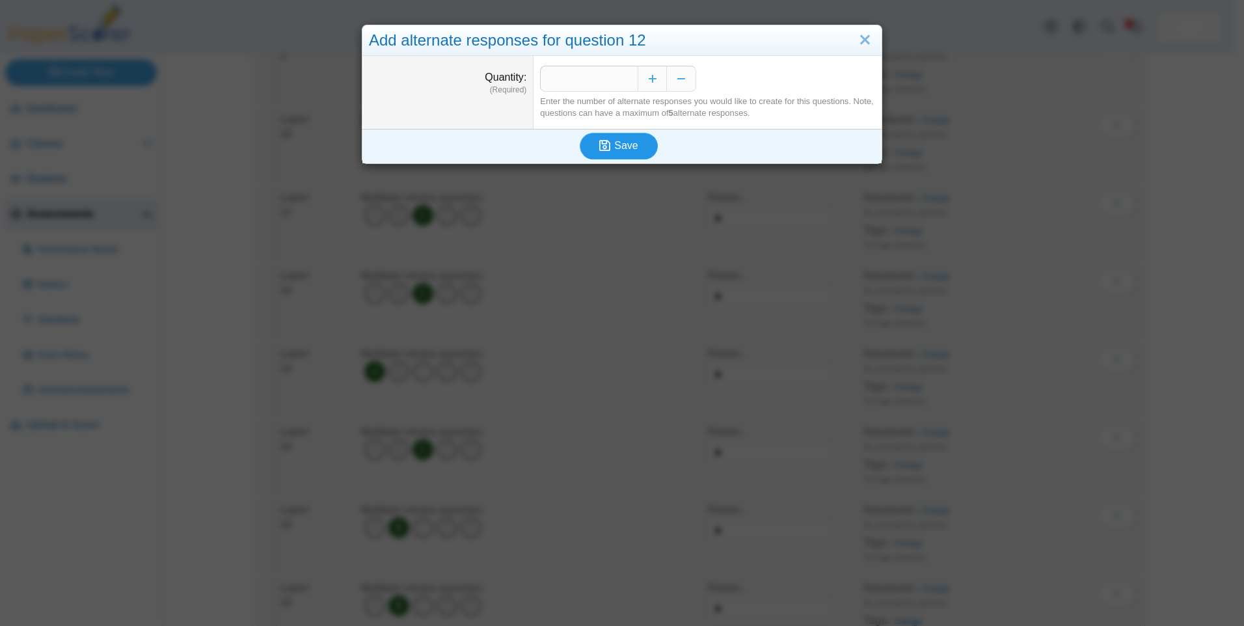
click at [639, 146] on button "Save" at bounding box center [619, 146] width 78 height 26
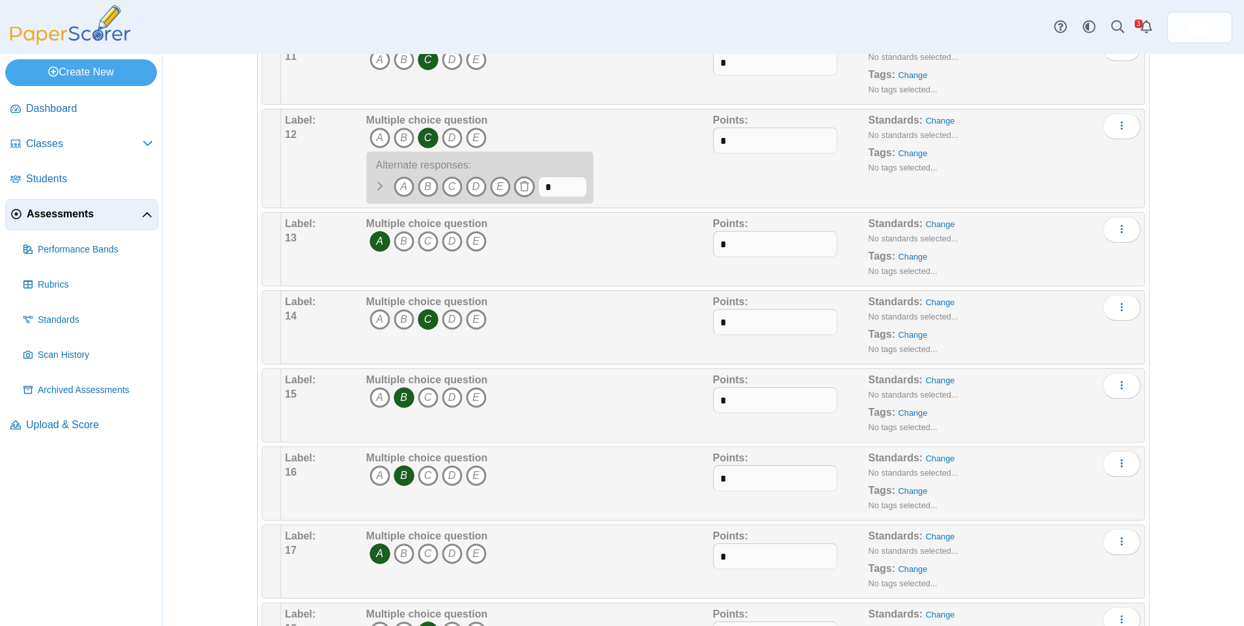
scroll to position [846, 0]
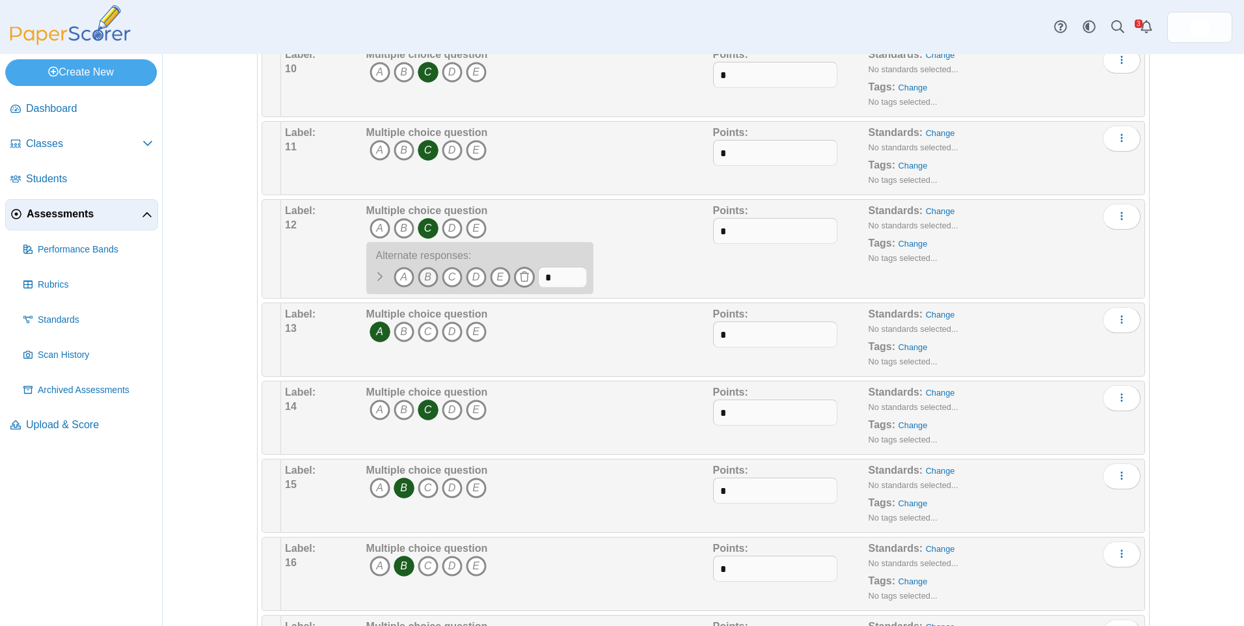
click at [420, 279] on icon "B" at bounding box center [428, 277] width 21 height 21
click at [658, 269] on div "Multiple choice question A B C D E A" at bounding box center [538, 249] width 350 height 90
click at [650, 270] on div "Multiple choice question A B C D E A" at bounding box center [538, 249] width 350 height 90
